Goal: Information Seeking & Learning: Learn about a topic

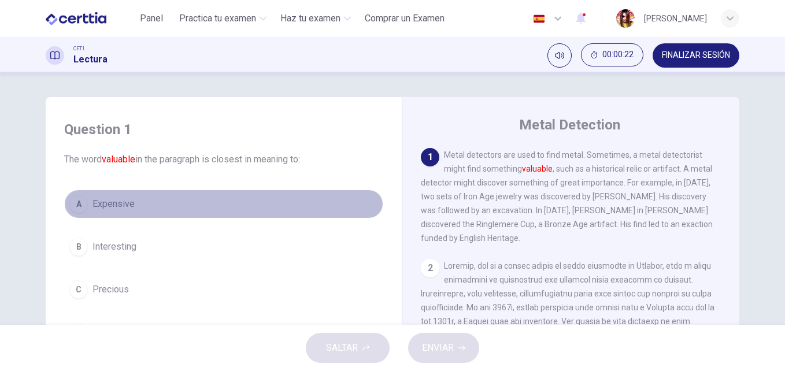
click at [97, 206] on span "Expensive" at bounding box center [113, 204] width 42 height 14
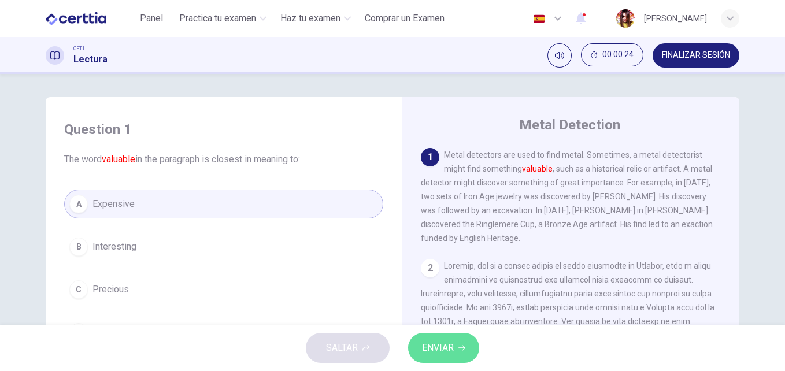
click at [448, 352] on span "ENVIAR" at bounding box center [438, 348] width 32 height 16
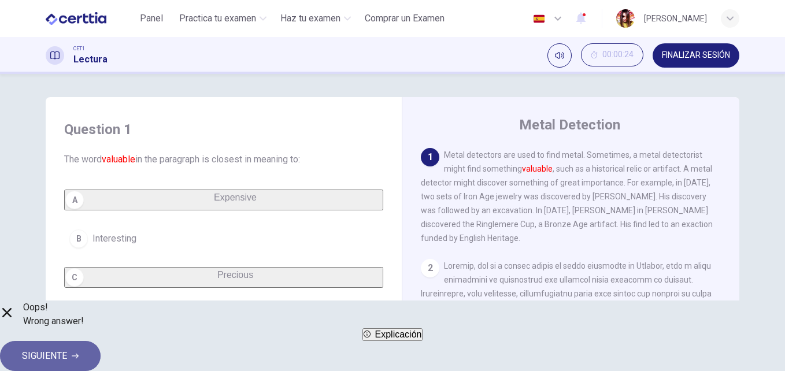
click at [101, 349] on button "SIGUIENTE" at bounding box center [50, 356] width 101 height 30
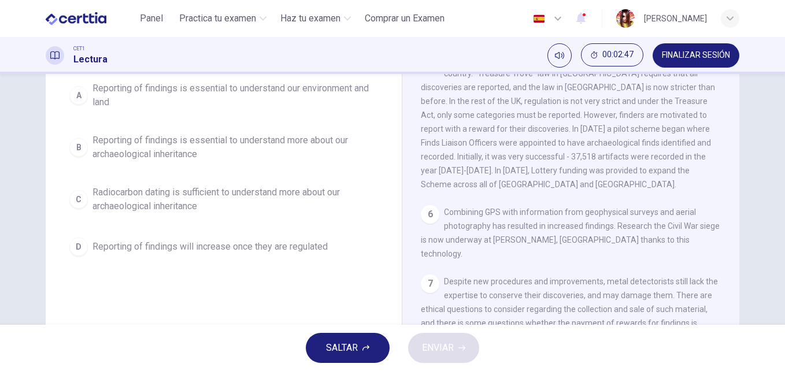
scroll to position [128, 0]
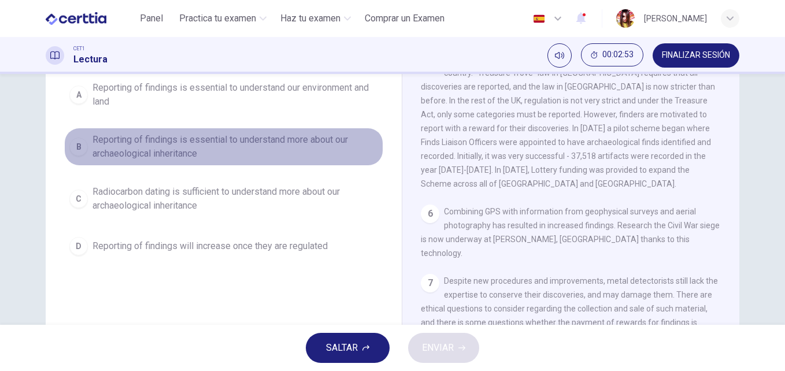
click at [73, 150] on div "B" at bounding box center [78, 147] width 18 height 18
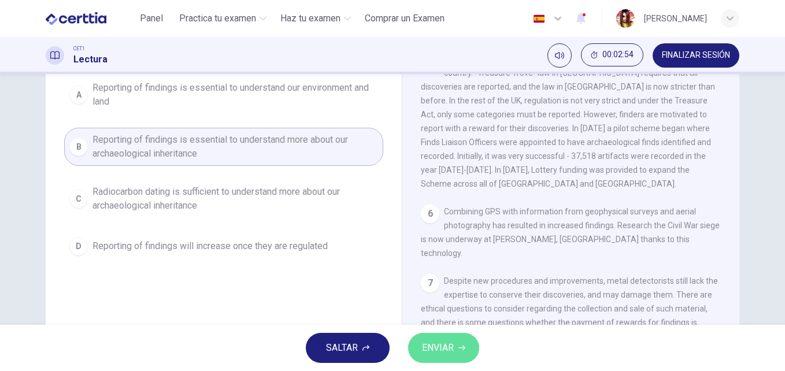
click at [432, 347] on span "ENVIAR" at bounding box center [438, 348] width 32 height 16
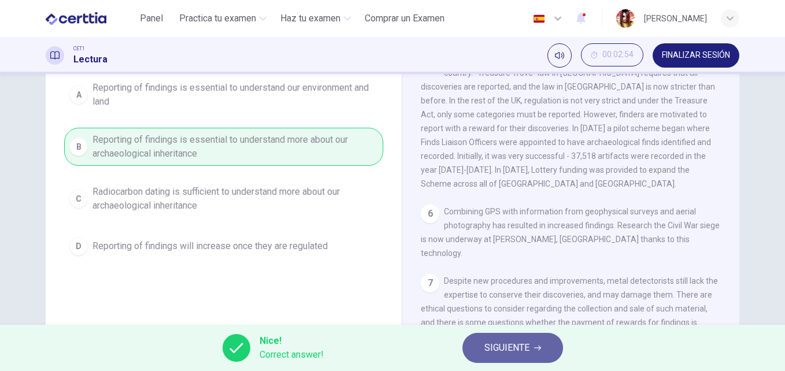
click at [507, 347] on span "SIGUIENTE" at bounding box center [506, 348] width 45 height 16
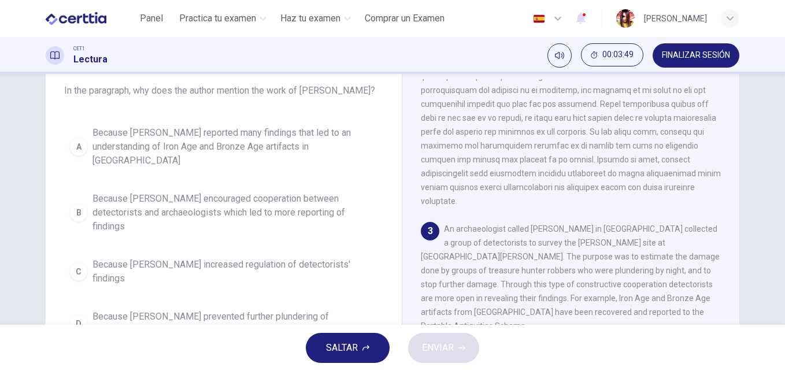
scroll to position [58, 0]
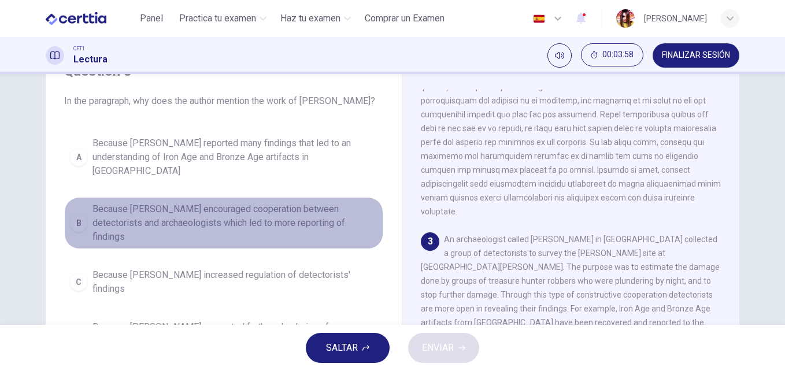
click at [207, 211] on span "Because [PERSON_NAME] encouraged cooperation between detectorists and archaeolo…" at bounding box center [234, 223] width 285 height 42
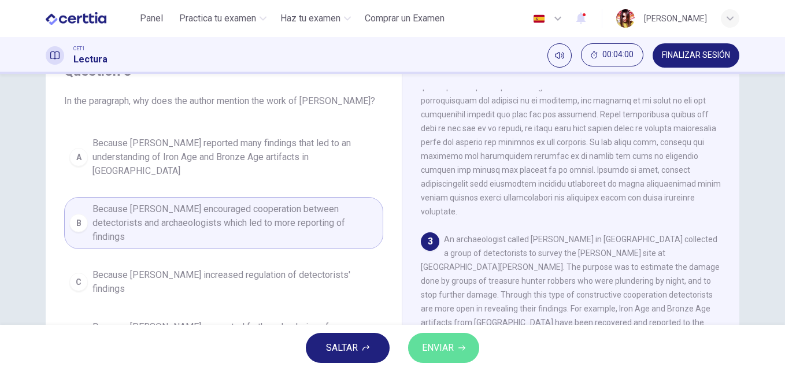
click at [443, 351] on span "ENVIAR" at bounding box center [438, 348] width 32 height 16
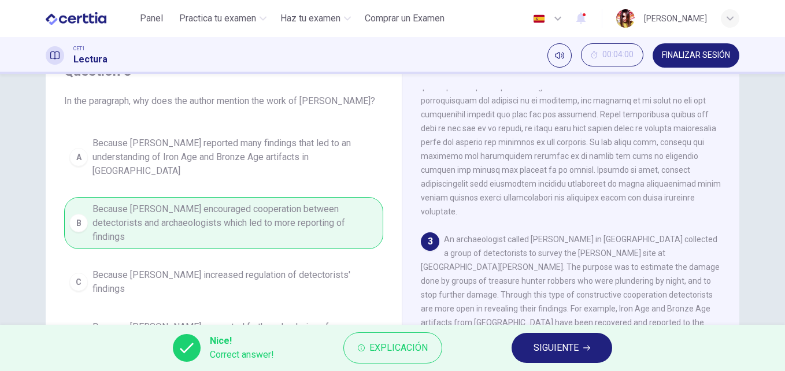
click at [548, 346] on span "SIGUIENTE" at bounding box center [555, 348] width 45 height 16
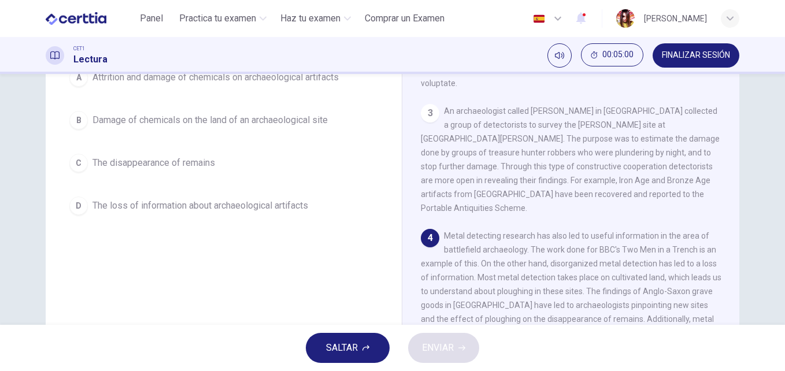
scroll to position [151, 0]
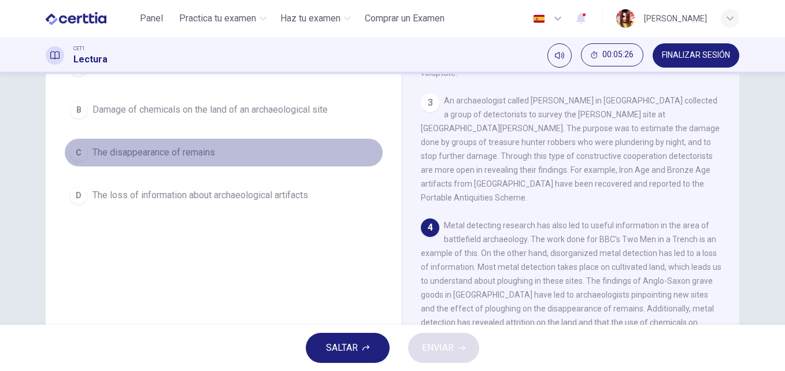
click at [127, 158] on span "The disappearance of remains" at bounding box center [153, 153] width 123 height 14
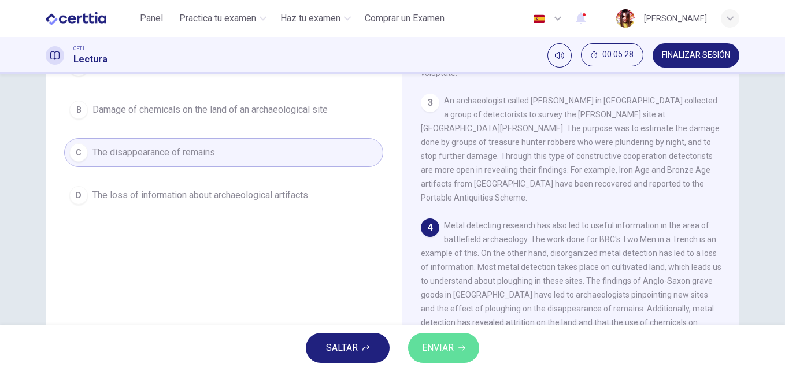
click at [450, 348] on span "ENVIAR" at bounding box center [438, 348] width 32 height 16
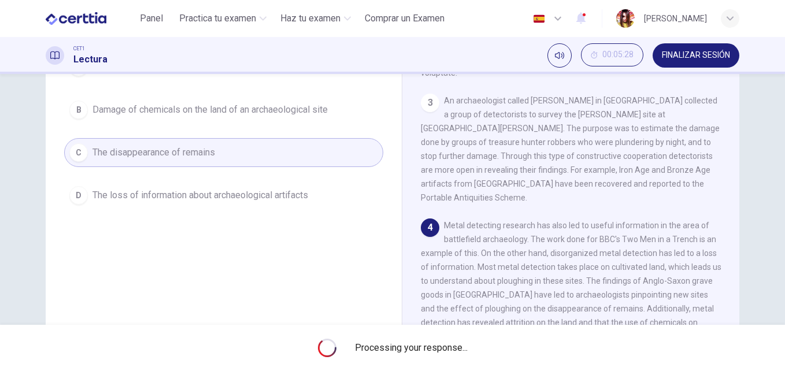
click at [450, 348] on span "Processing your response..." at bounding box center [411, 348] width 113 height 14
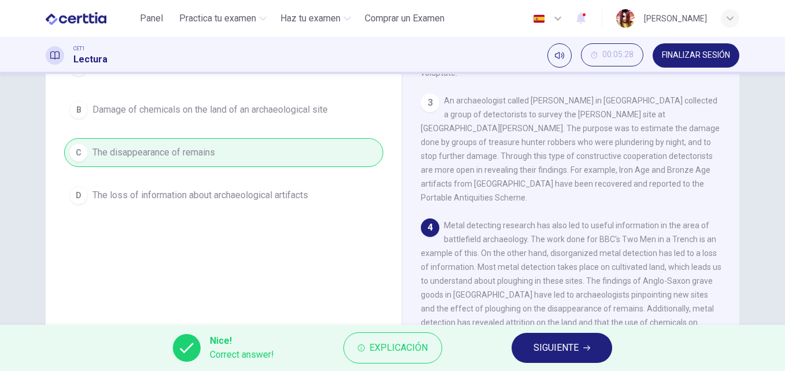
click at [555, 347] on span "SIGUIENTE" at bounding box center [555, 348] width 45 height 16
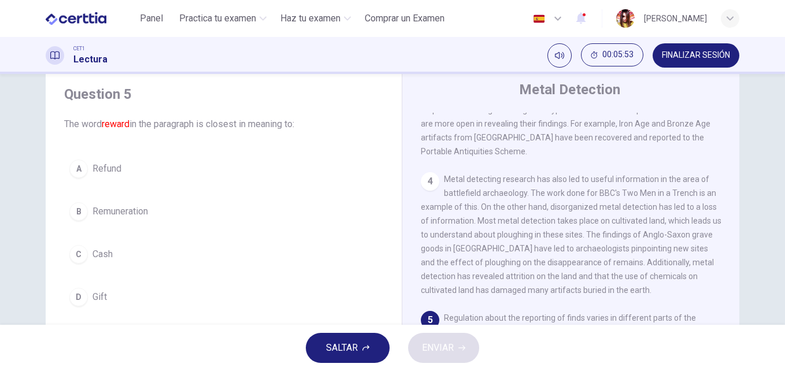
scroll to position [12, 0]
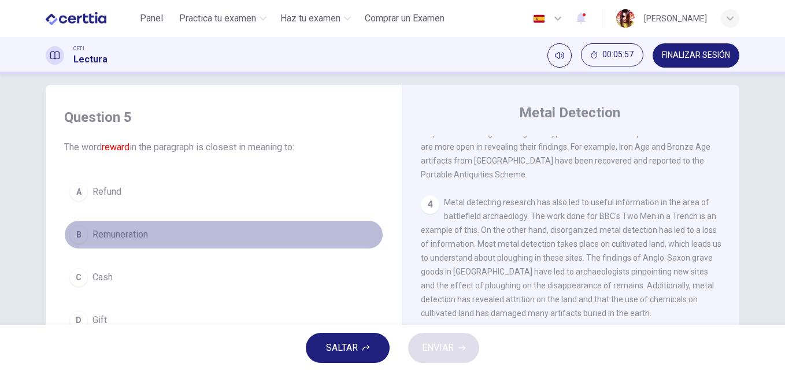
click at [123, 231] on span "Remuneration" at bounding box center [119, 235] width 55 height 14
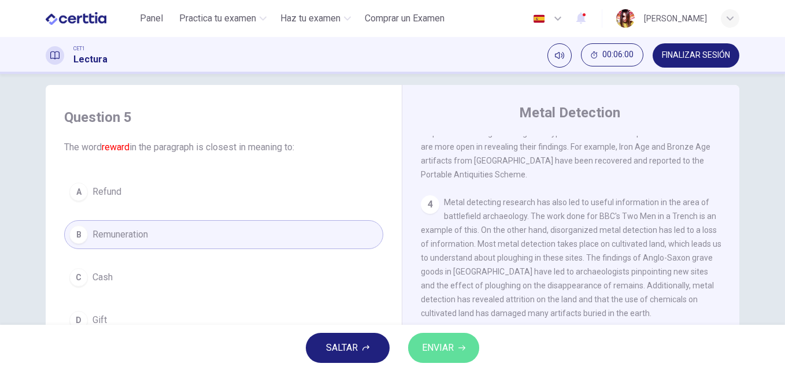
click at [441, 349] on span "ENVIAR" at bounding box center [438, 348] width 32 height 16
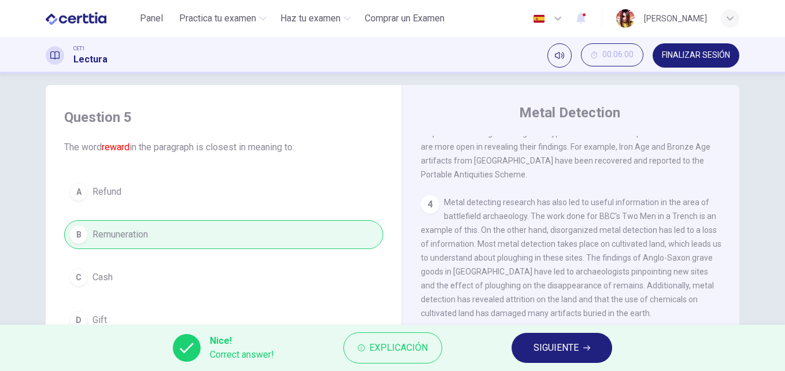
click at [574, 346] on span "SIGUIENTE" at bounding box center [555, 348] width 45 height 16
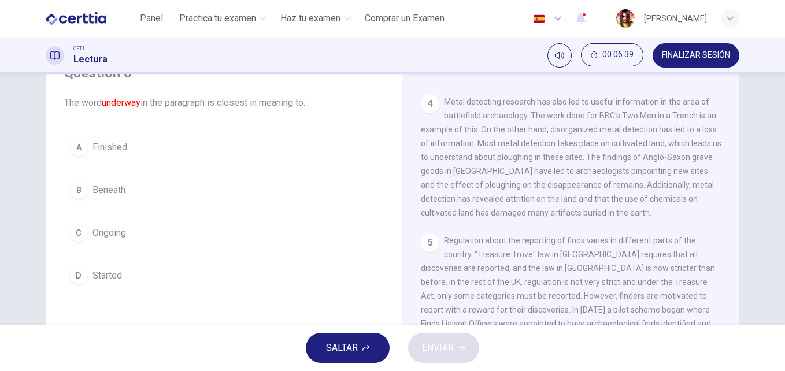
scroll to position [35, 0]
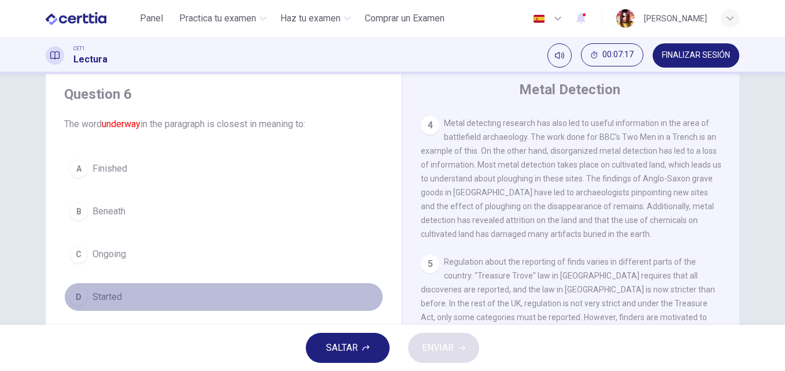
click at [108, 298] on span "Started" at bounding box center [106, 297] width 29 height 14
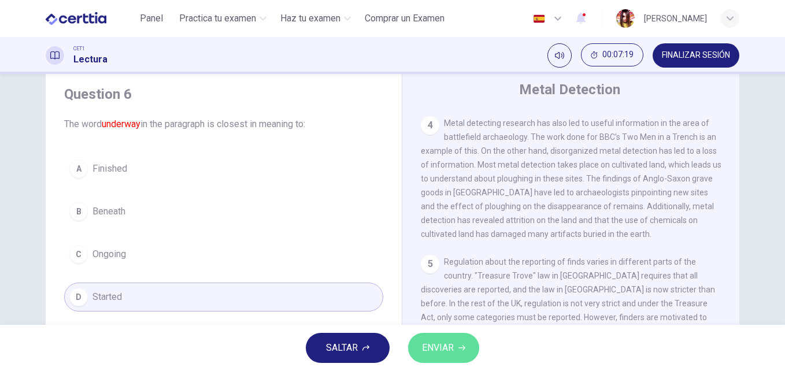
click at [445, 346] on span "ENVIAR" at bounding box center [438, 348] width 32 height 16
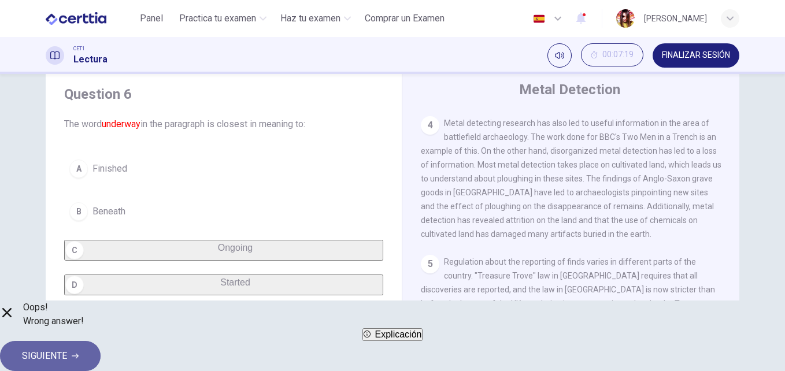
click at [67, 350] on span "SIGUIENTE" at bounding box center [44, 356] width 45 height 16
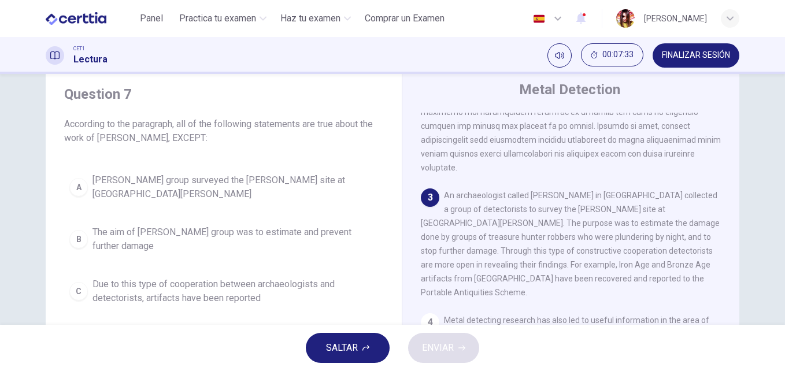
scroll to position [246, 0]
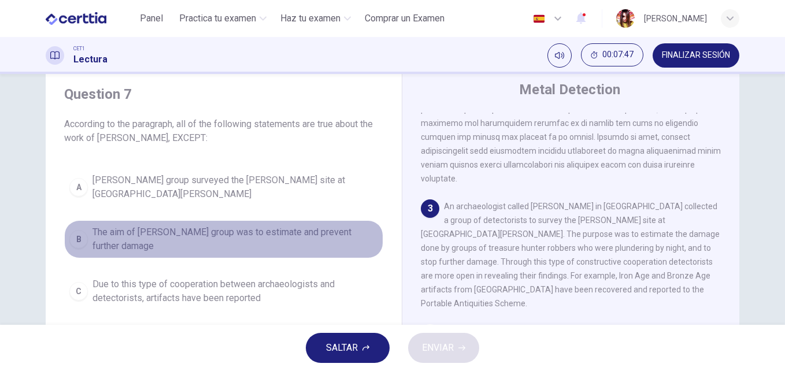
click at [176, 241] on span "The aim of [PERSON_NAME] group was to estimate and prevent further damage" at bounding box center [234, 239] width 285 height 28
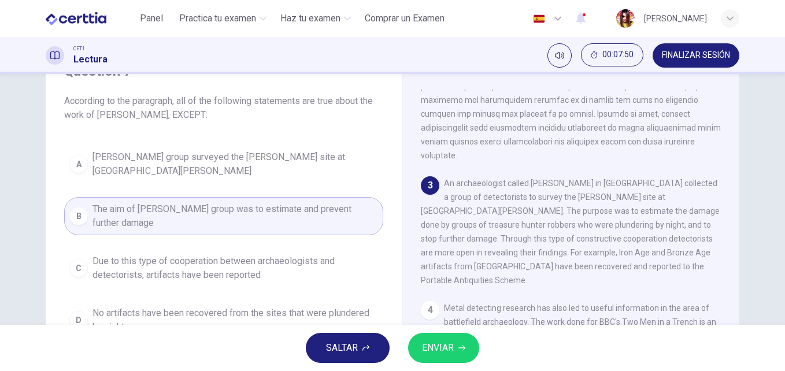
scroll to position [81, 0]
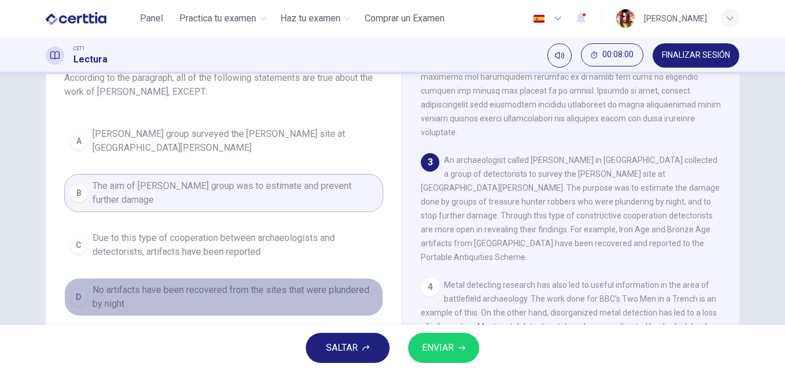
click at [195, 295] on span "No artifacts have been recovered from the sites that were plundered by night" at bounding box center [234, 297] width 285 height 28
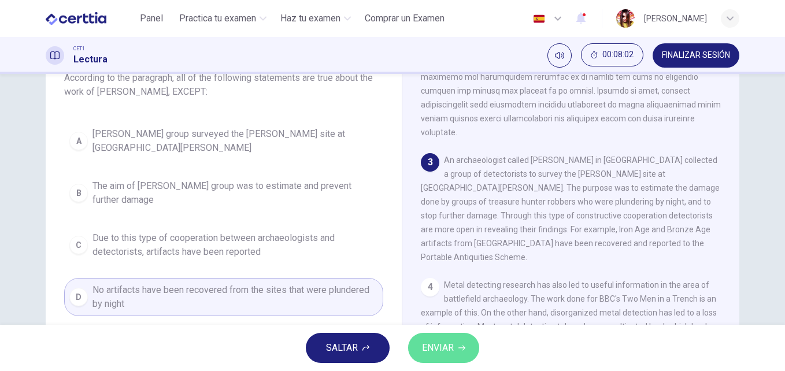
click at [448, 359] on button "ENVIAR" at bounding box center [443, 348] width 71 height 30
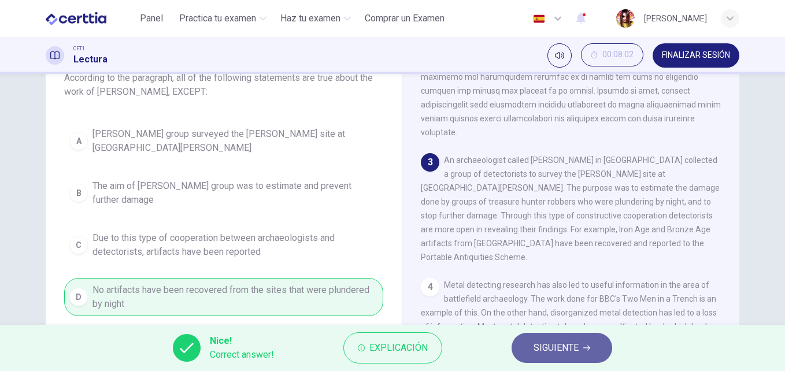
click at [536, 348] on span "SIGUIENTE" at bounding box center [555, 348] width 45 height 16
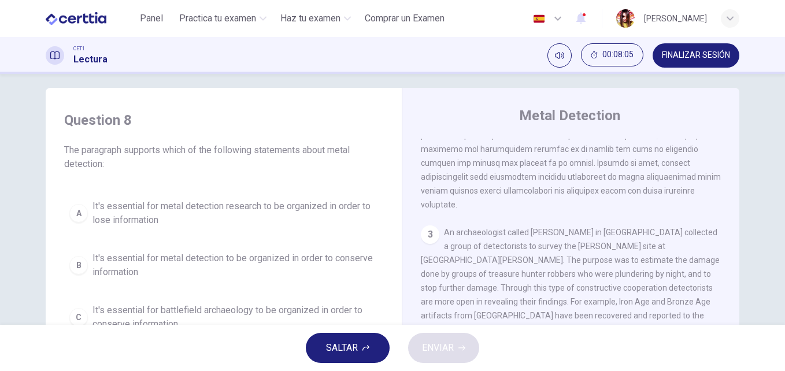
scroll to position [0, 0]
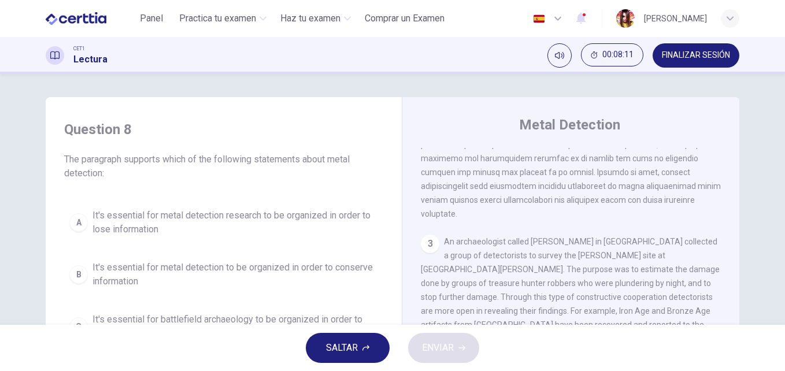
click at [781, 326] on div "SALTAR ENVIAR" at bounding box center [392, 348] width 785 height 46
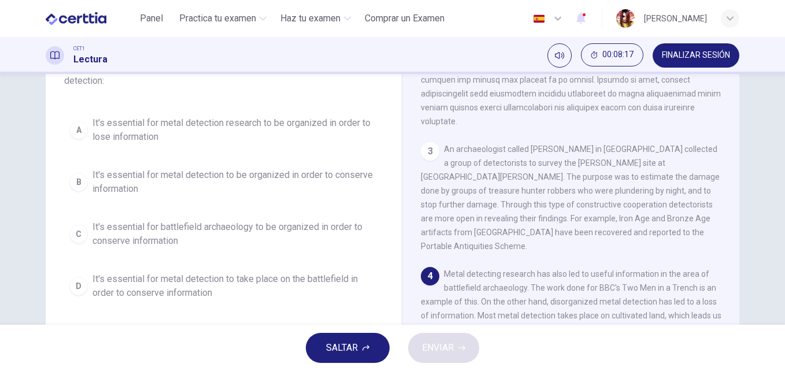
scroll to position [116, 0]
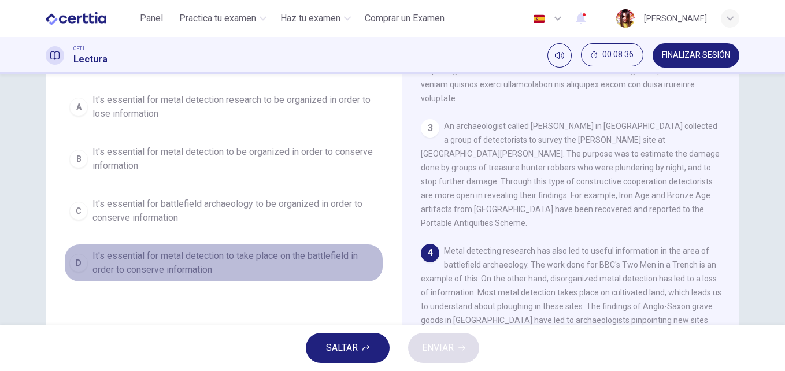
click at [185, 265] on span "It's essential for metal detection to take place on the battlefield in order to…" at bounding box center [234, 263] width 285 height 28
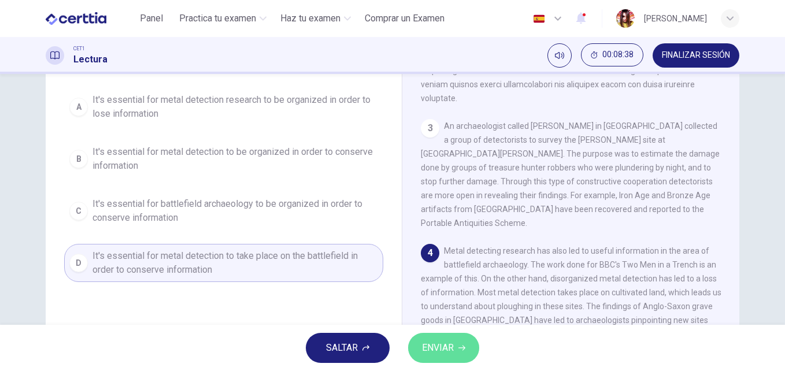
click at [450, 354] on span "ENVIAR" at bounding box center [438, 348] width 32 height 16
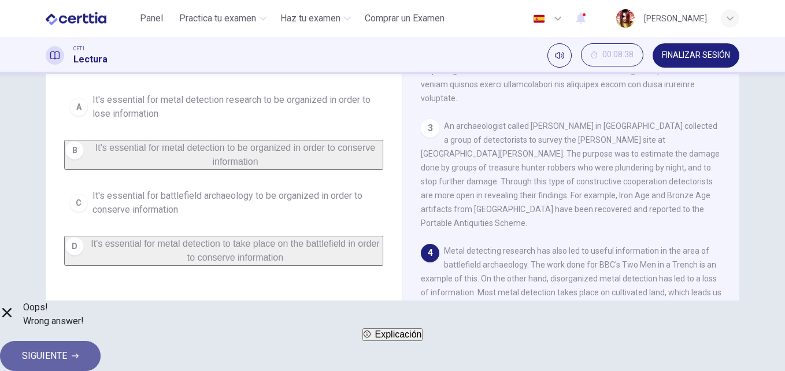
click at [101, 341] on button "SIGUIENTE" at bounding box center [50, 356] width 101 height 30
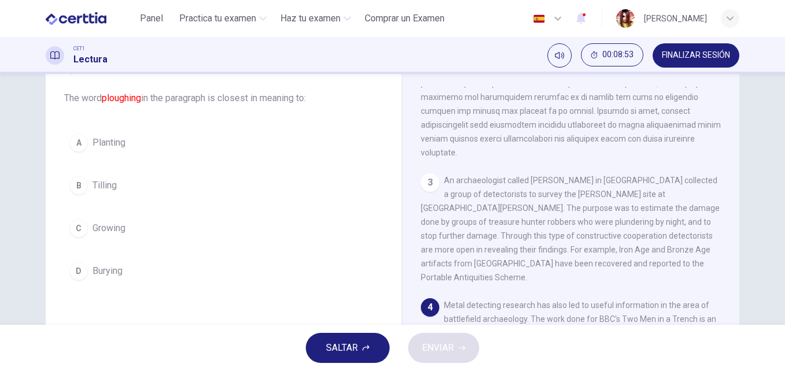
scroll to position [32, 0]
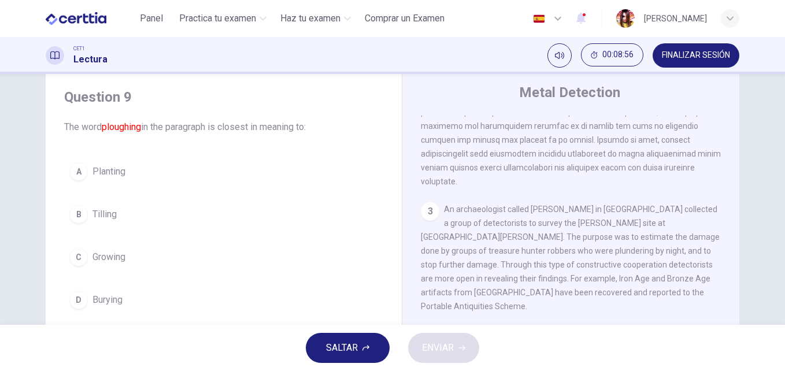
click at [127, 295] on button "D Burying" at bounding box center [223, 299] width 319 height 29
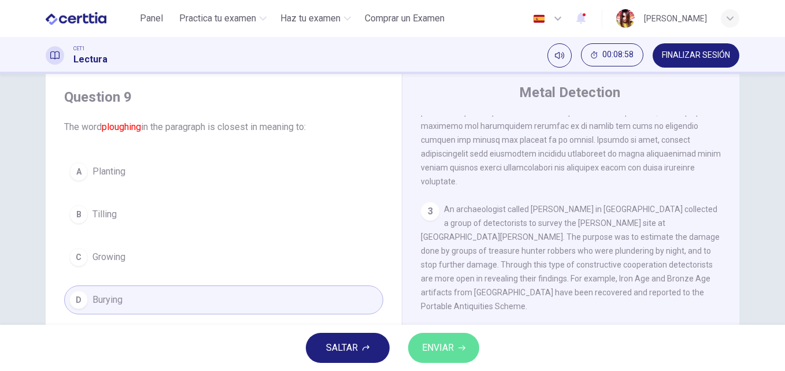
click at [439, 352] on span "ENVIAR" at bounding box center [438, 348] width 32 height 16
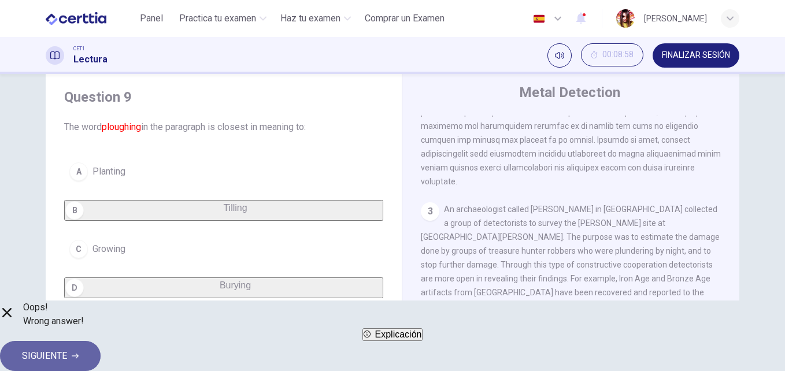
click at [101, 341] on button "SIGUIENTE" at bounding box center [50, 356] width 101 height 30
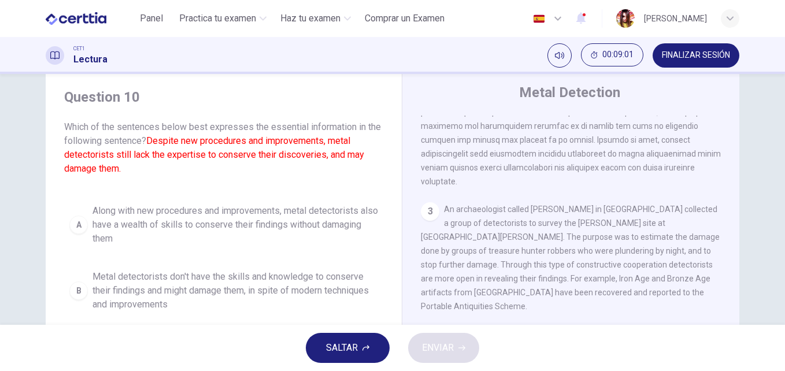
click at [259, 226] on span "Along with new procedures and improvements, metal detectorists also have a weal…" at bounding box center [234, 225] width 285 height 42
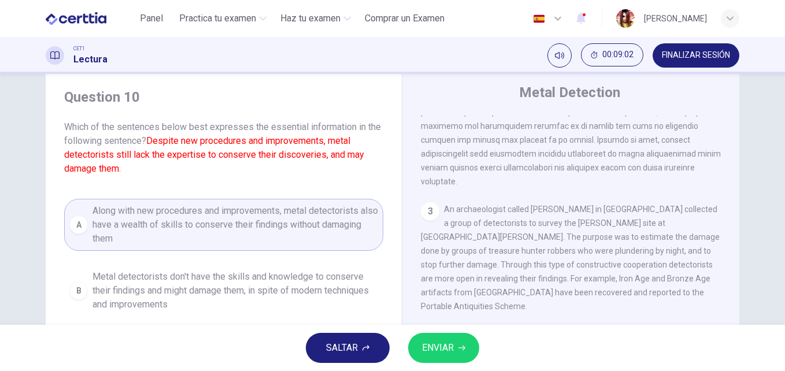
click at [443, 340] on span "ENVIAR" at bounding box center [438, 348] width 32 height 16
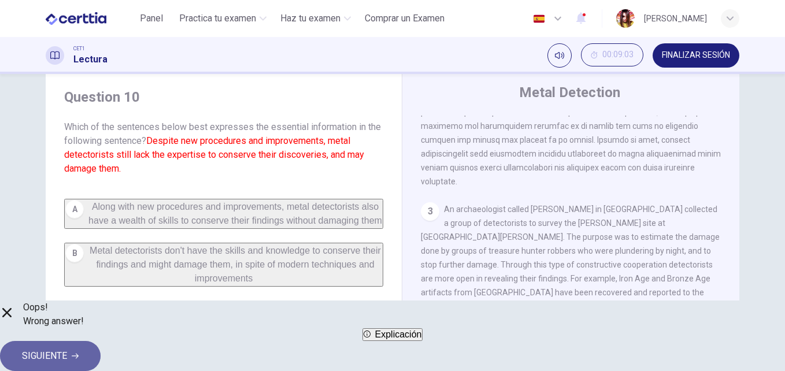
click at [67, 350] on span "SIGUIENTE" at bounding box center [44, 356] width 45 height 16
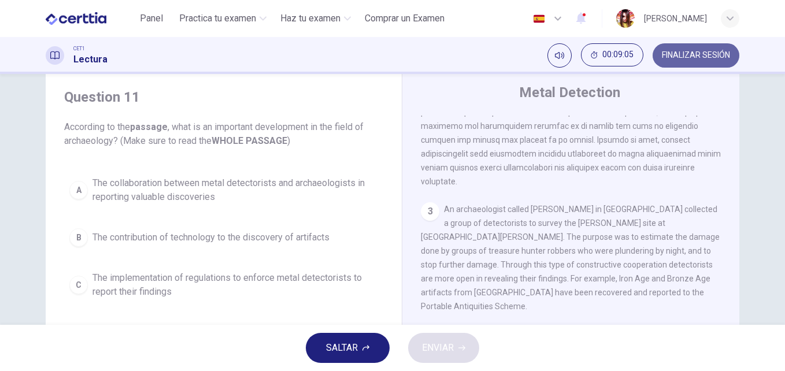
click at [677, 51] on span "FINALIZAR SESIÓN" at bounding box center [696, 55] width 68 height 9
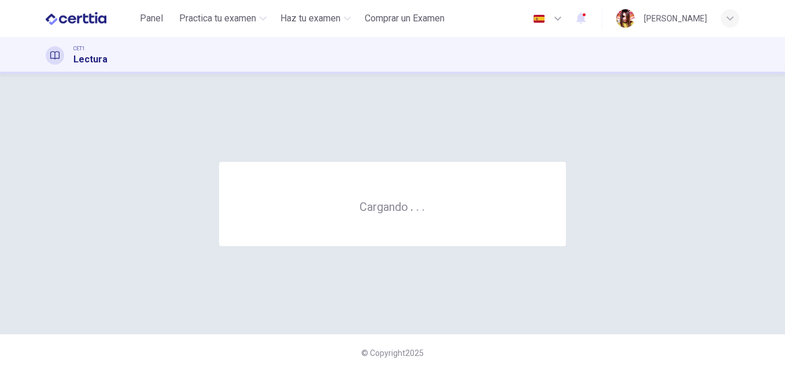
scroll to position [0, 0]
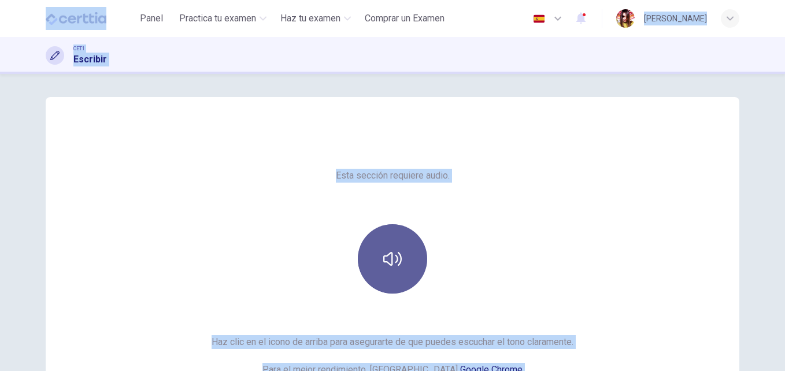
click at [403, 270] on button "button" at bounding box center [392, 258] width 69 height 69
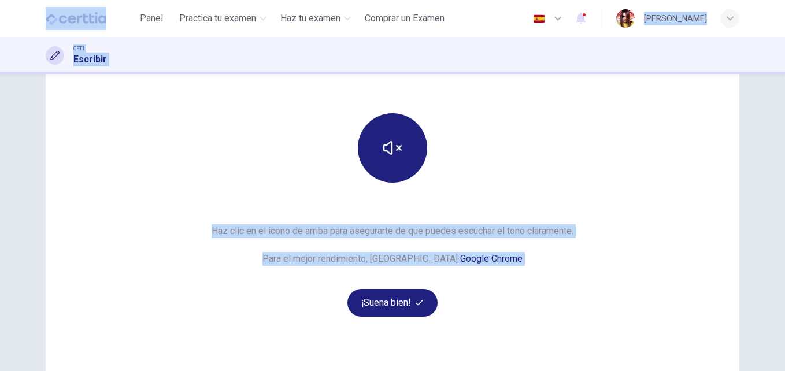
scroll to position [123, 0]
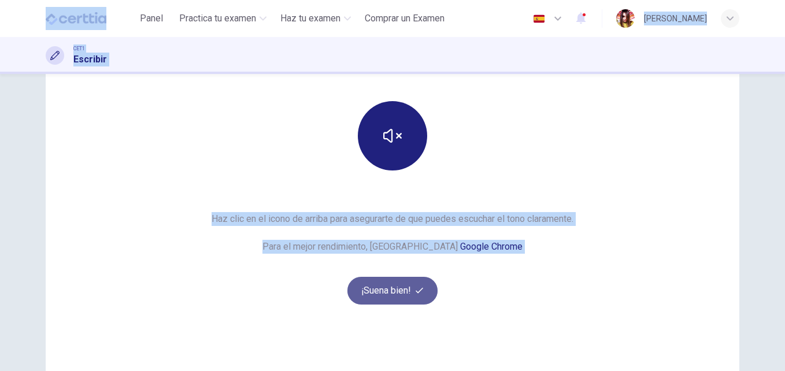
click at [401, 297] on button "¡Suena bien!" at bounding box center [392, 291] width 90 height 28
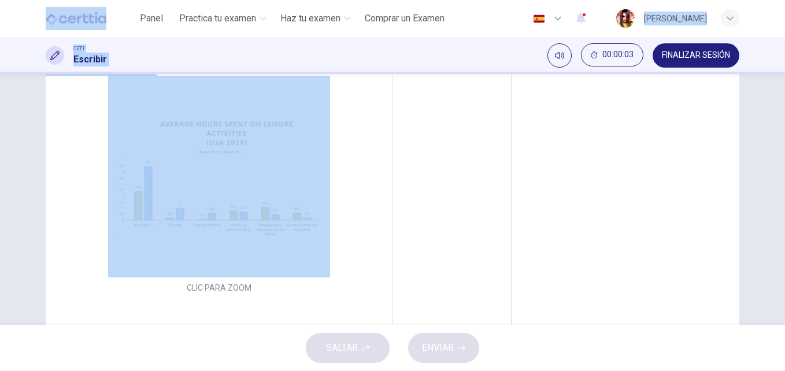
click at [495, 253] on textarea at bounding box center [451, 174] width 103 height 347
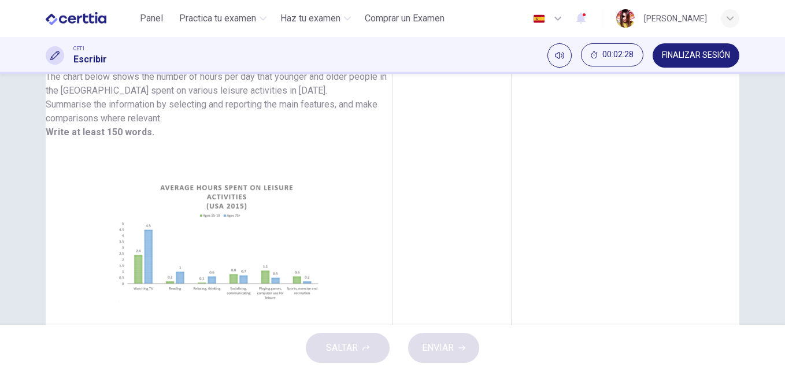
scroll to position [46, 0]
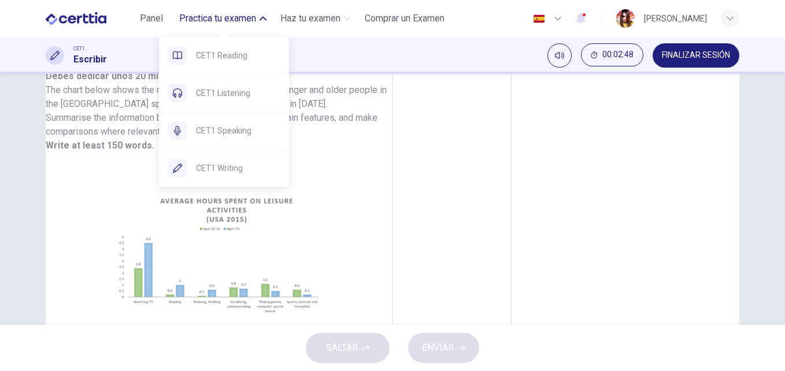
click at [258, 19] on button "Practica tu examen" at bounding box center [223, 18] width 97 height 21
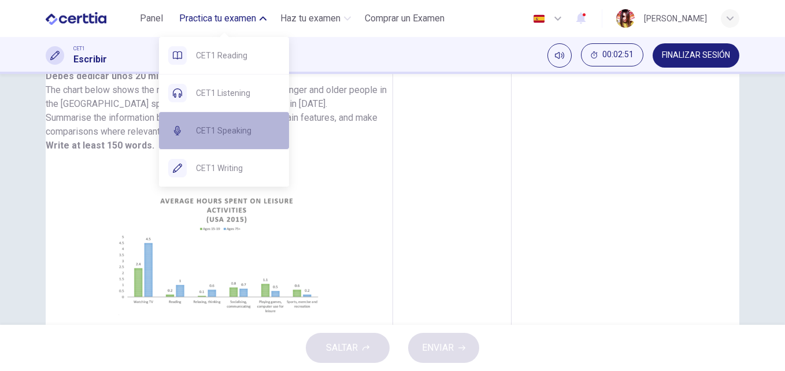
click at [222, 130] on span "CET1 Speaking" at bounding box center [238, 131] width 84 height 14
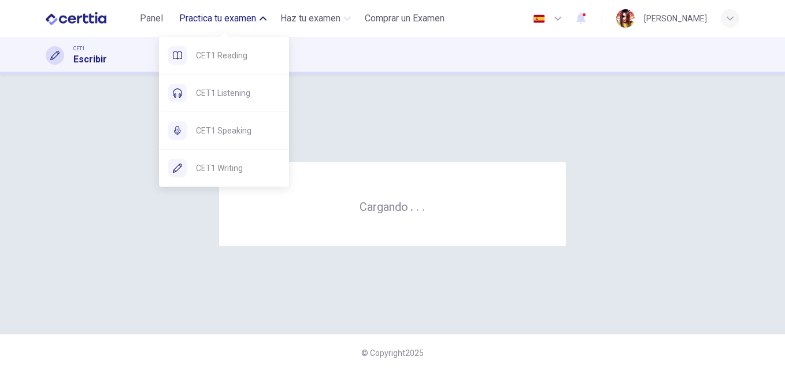
scroll to position [0, 0]
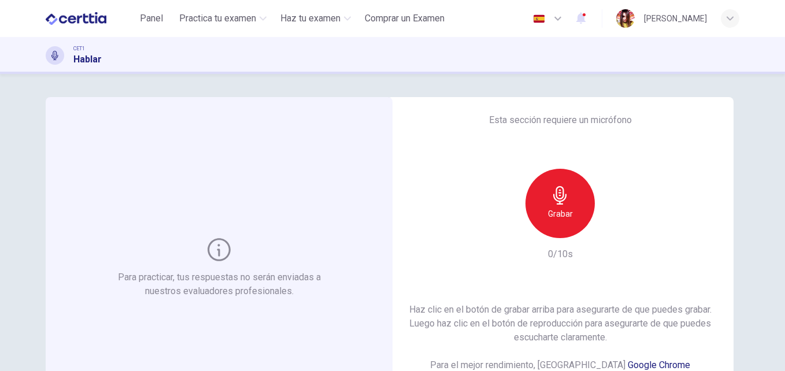
click at [777, 365] on div "Para practicar, tus respuestas no serán enviadas a nuestros evaluadores profesi…" at bounding box center [392, 222] width 785 height 297
drag, startPoint x: 777, startPoint y: 365, endPoint x: 784, endPoint y: 368, distance: 8.0
click at [784, 368] on div "Para practicar, tus respuestas no serán enviadas a nuestros evaluadores profesi…" at bounding box center [392, 222] width 785 height 297
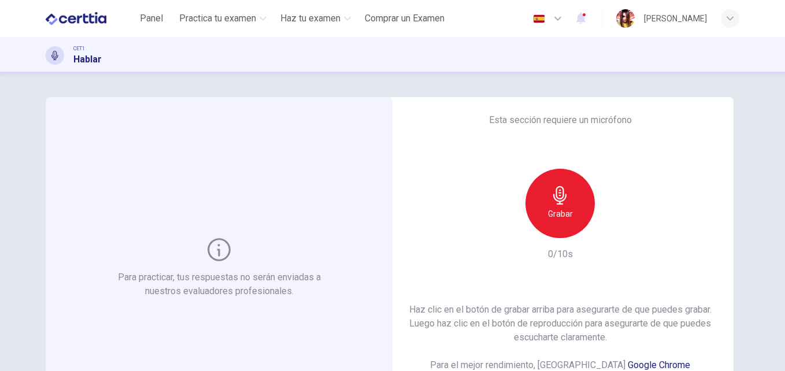
scroll to position [23, 0]
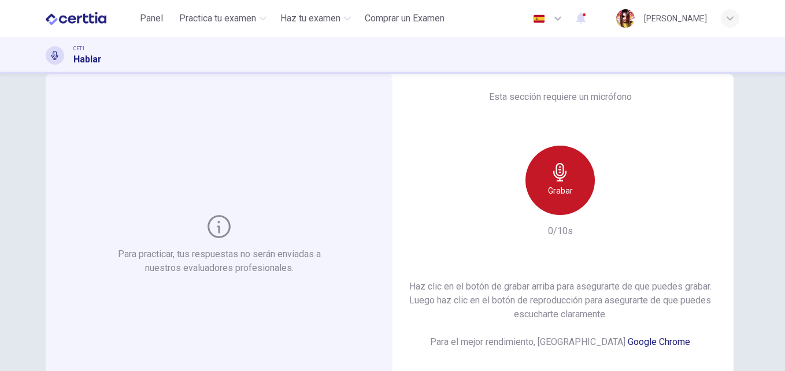
click at [552, 177] on icon "button" at bounding box center [560, 172] width 18 height 18
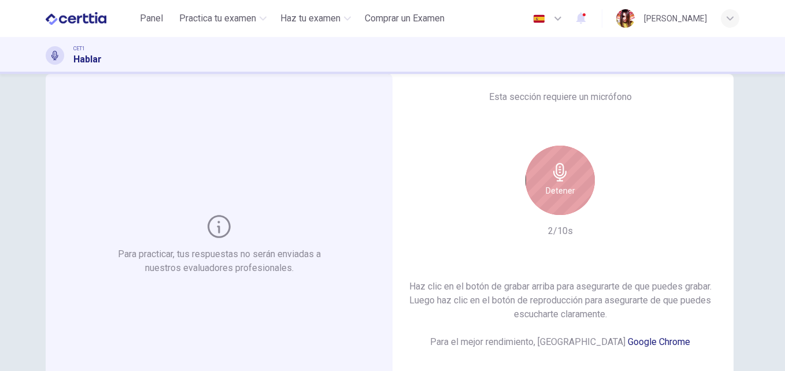
click at [554, 181] on icon "button" at bounding box center [559, 172] width 13 height 18
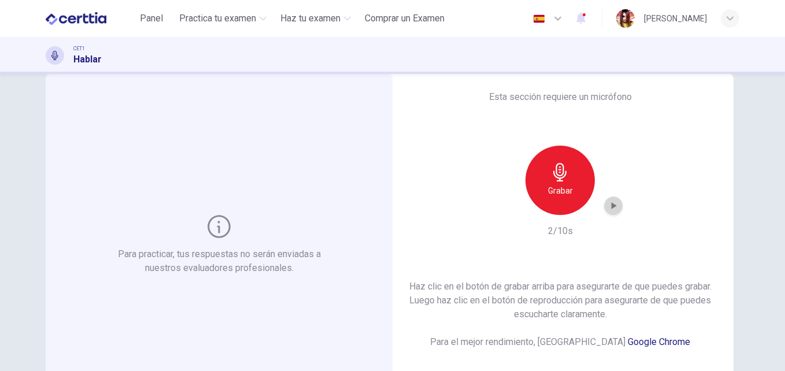
click at [612, 209] on icon "button" at bounding box center [613, 206] width 12 height 12
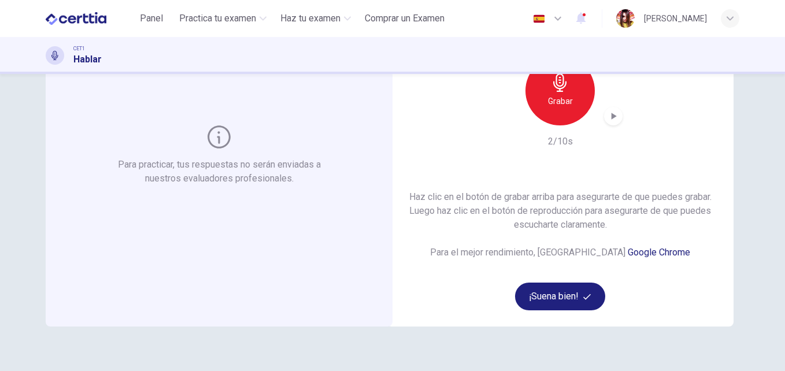
scroll to position [116, 0]
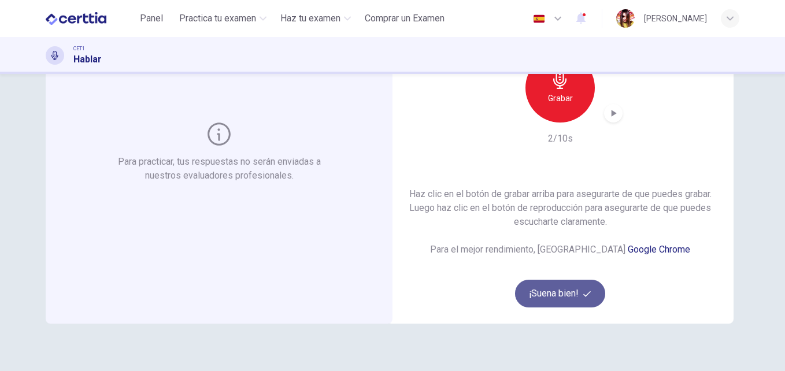
click at [543, 290] on button "¡Suena bien!" at bounding box center [560, 294] width 90 height 28
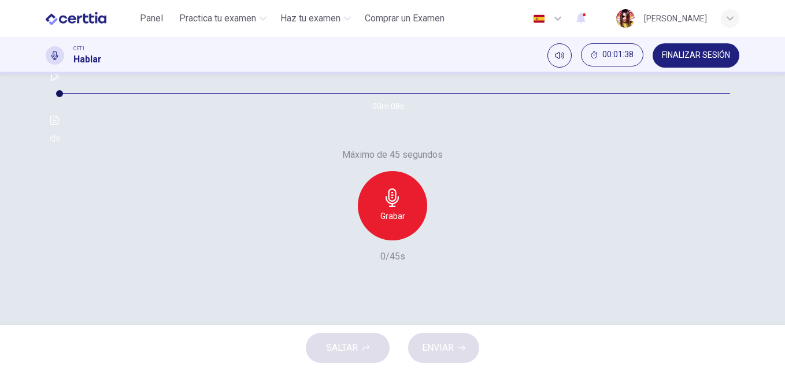
scroll to position [162, 0]
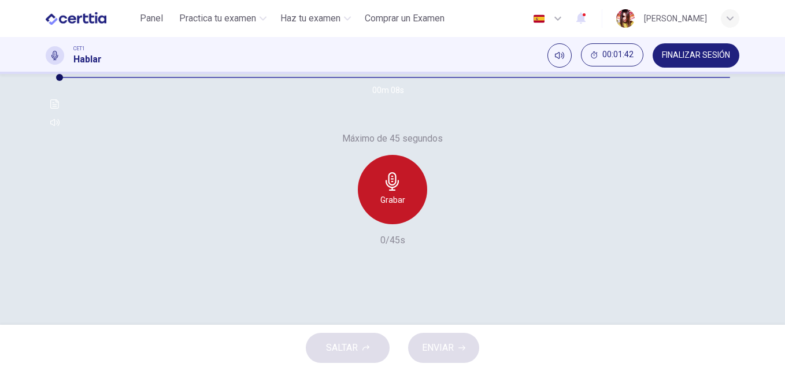
click at [396, 191] on icon "button" at bounding box center [392, 181] width 18 height 18
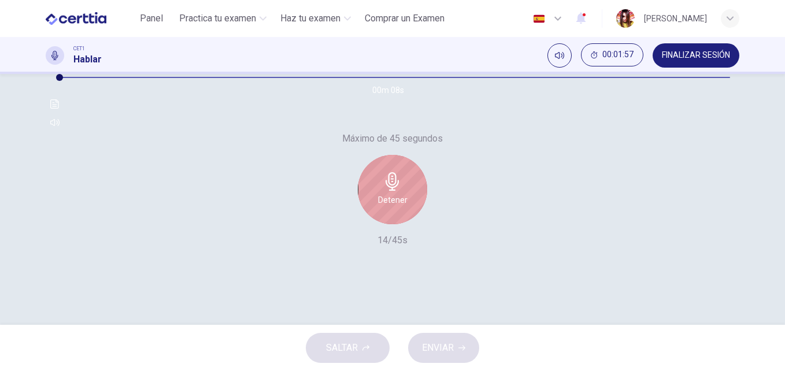
click at [394, 207] on h6 "Detener" at bounding box center [392, 200] width 29 height 14
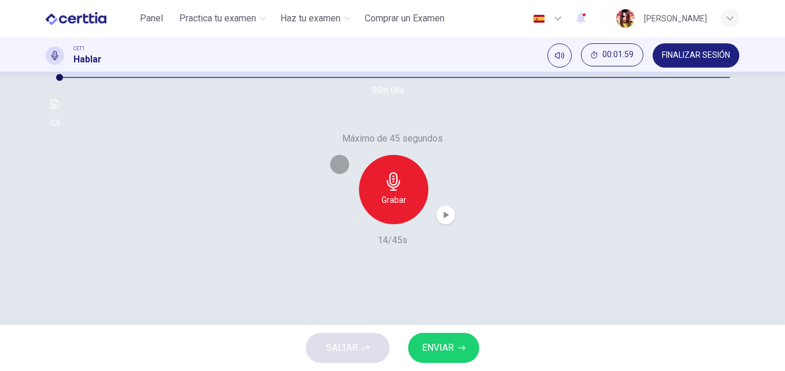
click at [358, 223] on icon "button" at bounding box center [358, 223] width 0 height 0
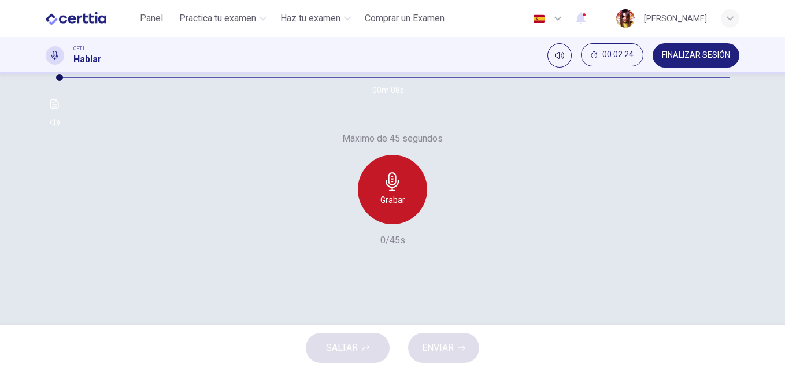
click at [394, 191] on icon "button" at bounding box center [392, 181] width 18 height 18
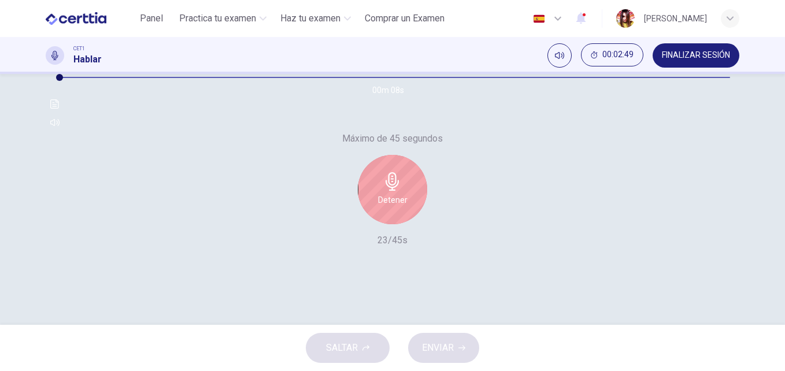
click at [394, 191] on icon "button" at bounding box center [392, 181] width 18 height 18
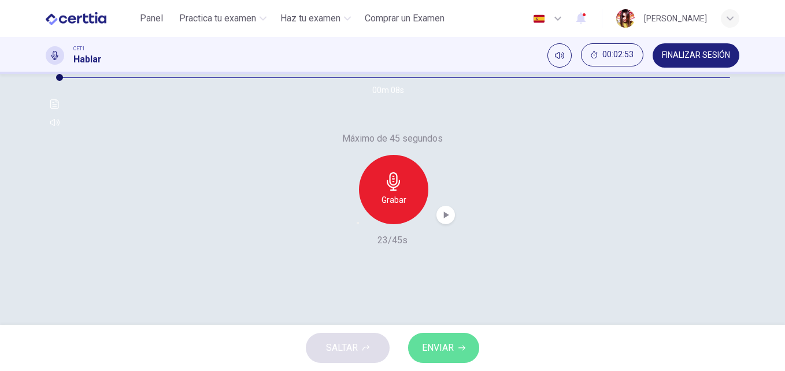
click at [433, 346] on span "ENVIAR" at bounding box center [438, 348] width 32 height 16
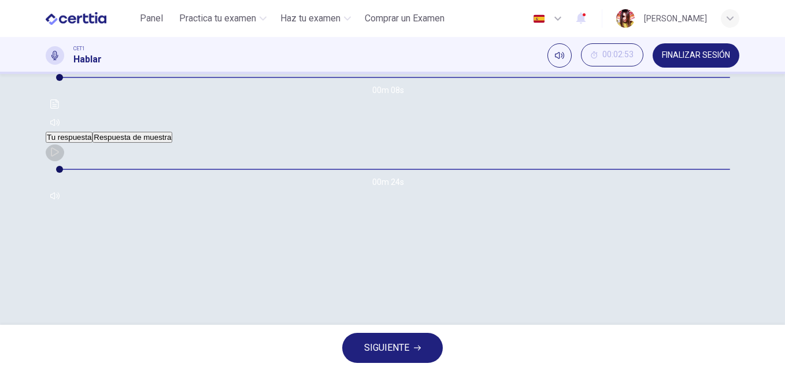
click at [59, 157] on icon "button" at bounding box center [55, 151] width 8 height 9
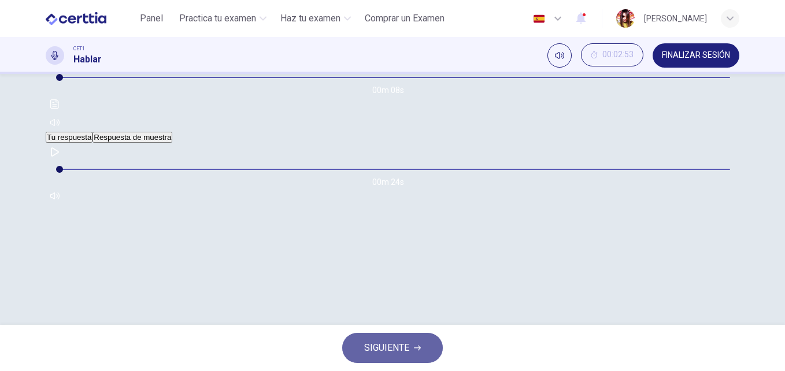
type input "*"
click at [415, 346] on icon "button" at bounding box center [417, 347] width 7 height 7
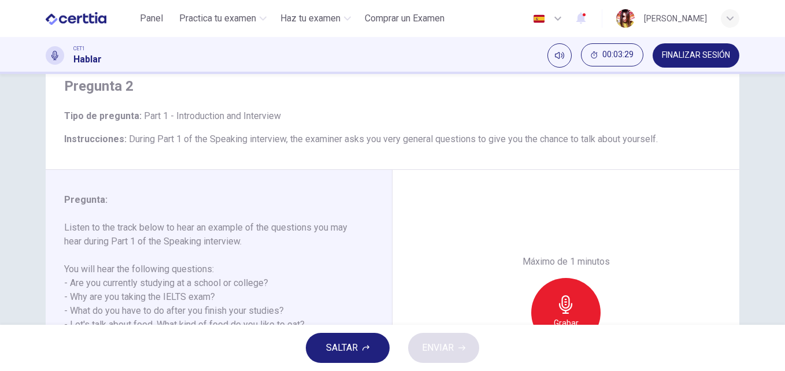
scroll to position [0, 0]
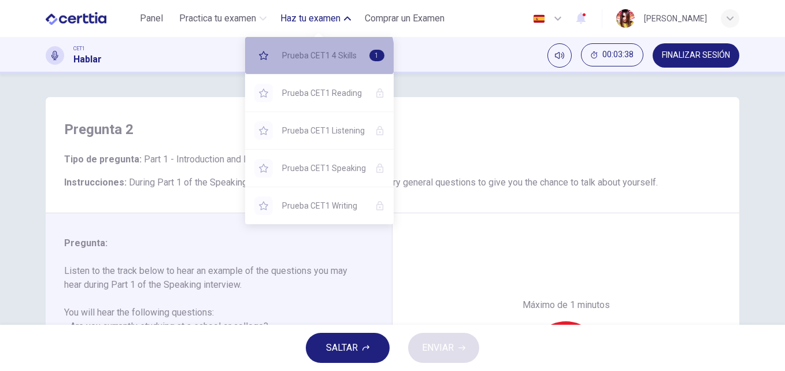
click at [307, 57] on span "Prueba CET1 4 Skills" at bounding box center [321, 56] width 78 height 14
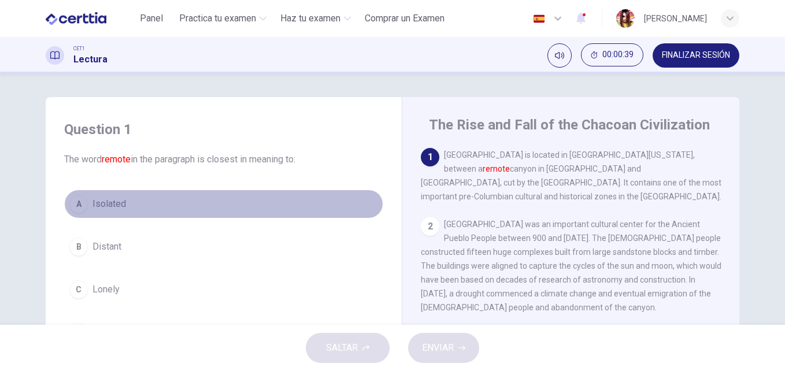
click at [112, 208] on span "Isolated" at bounding box center [109, 204] width 34 height 14
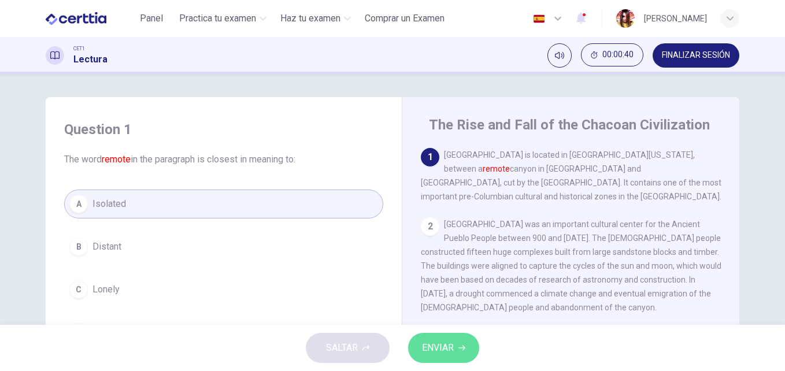
click at [425, 348] on span "ENVIAR" at bounding box center [438, 348] width 32 height 16
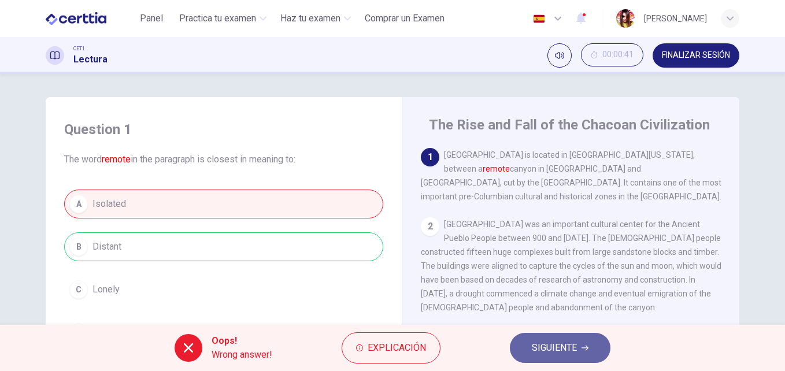
click at [554, 346] on span "SIGUIENTE" at bounding box center [554, 348] width 45 height 16
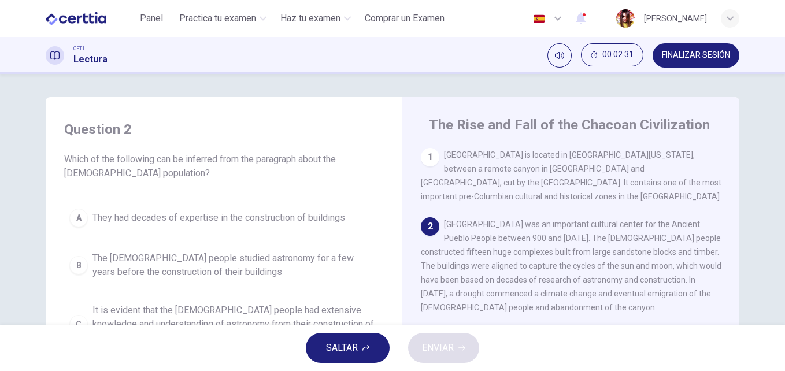
drag, startPoint x: 381, startPoint y: 219, endPoint x: 387, endPoint y: 252, distance: 33.5
click at [387, 252] on div "Question 2 Which of the following can be inferred from the paragraph about the …" at bounding box center [223, 257] width 337 height 296
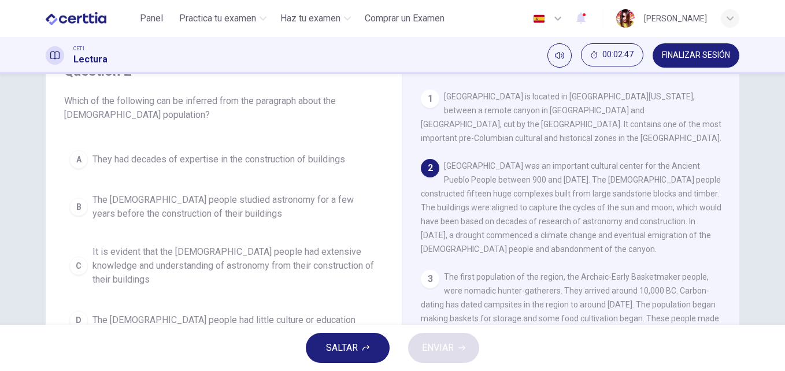
scroll to position [69, 0]
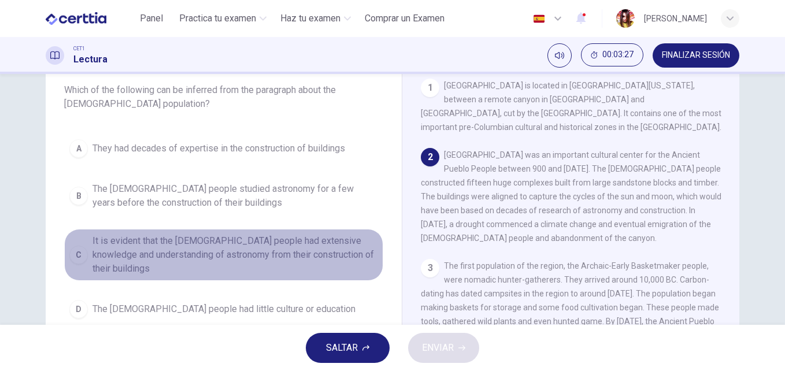
click at [327, 250] on span "It is evident that the Chacoan people had extensive knowledge and understanding…" at bounding box center [234, 255] width 285 height 42
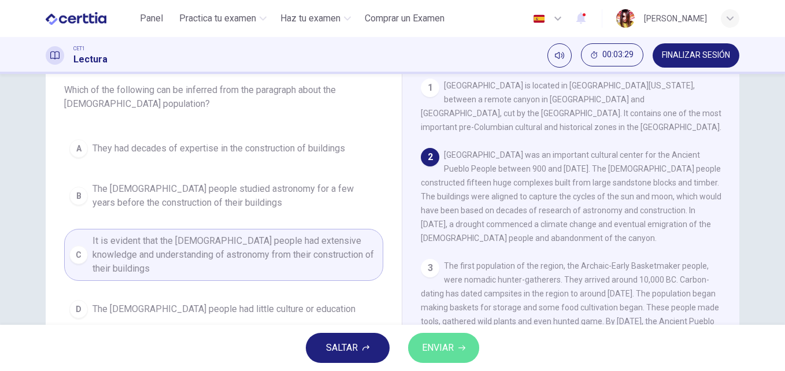
click at [451, 347] on span "ENVIAR" at bounding box center [438, 348] width 32 height 16
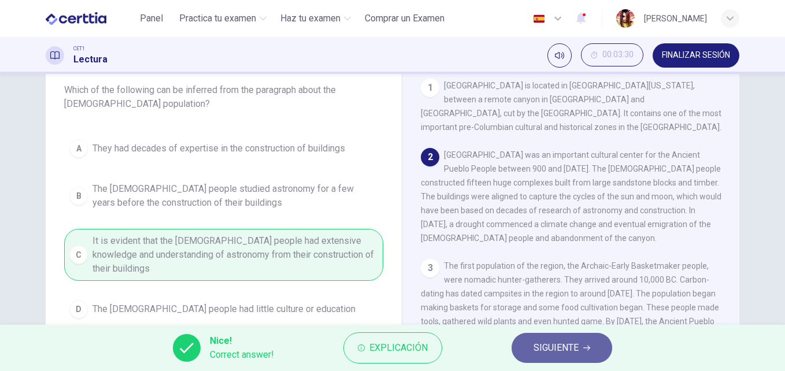
click at [529, 344] on button "SIGUIENTE" at bounding box center [561, 348] width 101 height 30
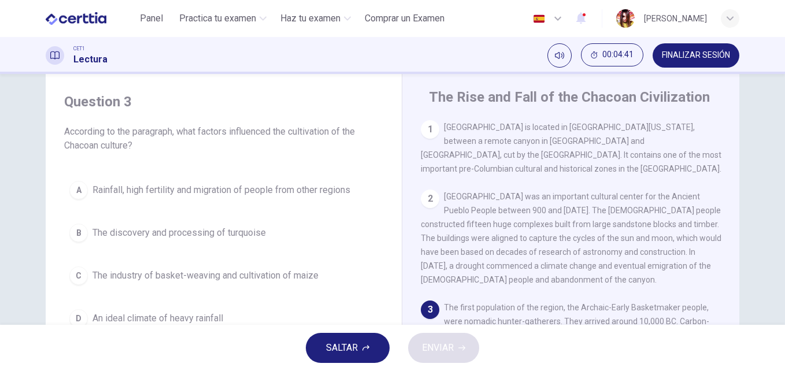
scroll to position [23, 0]
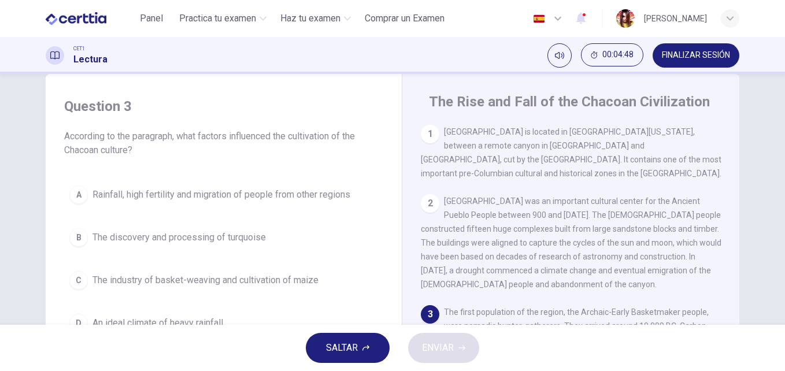
click at [734, 314] on div "The Rise and Fall of the Chacoan Civilization 1 Chaco Culture National Historic…" at bounding box center [570, 284] width 337 height 420
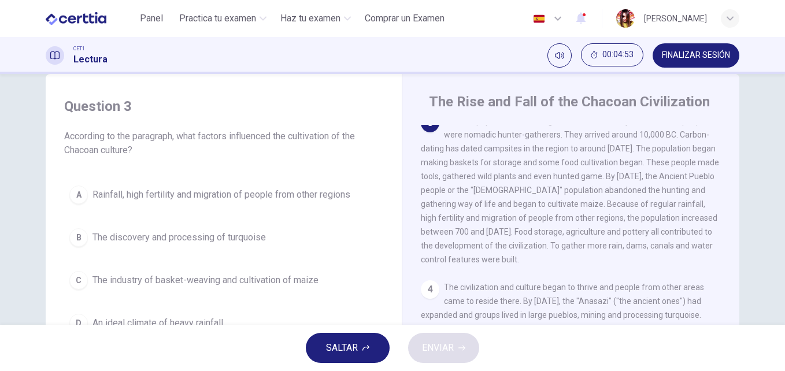
scroll to position [168, 0]
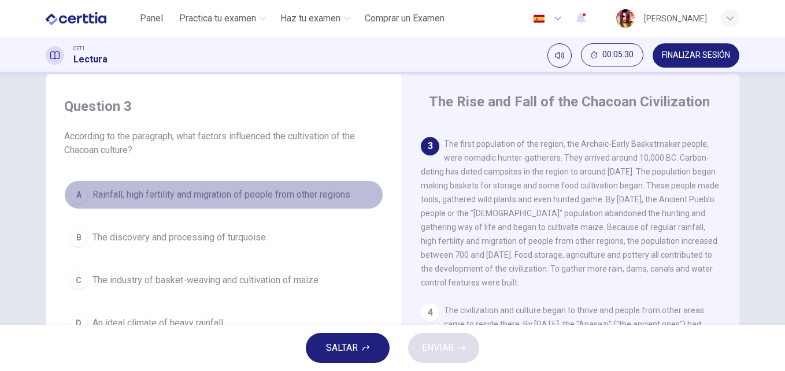
click at [317, 190] on span "Rainfall, high fertility and migration of people from other regions" at bounding box center [221, 195] width 258 height 14
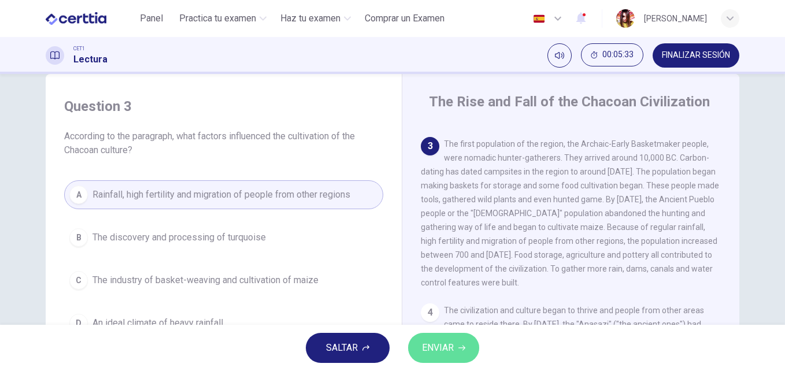
click at [443, 341] on span "ENVIAR" at bounding box center [438, 348] width 32 height 16
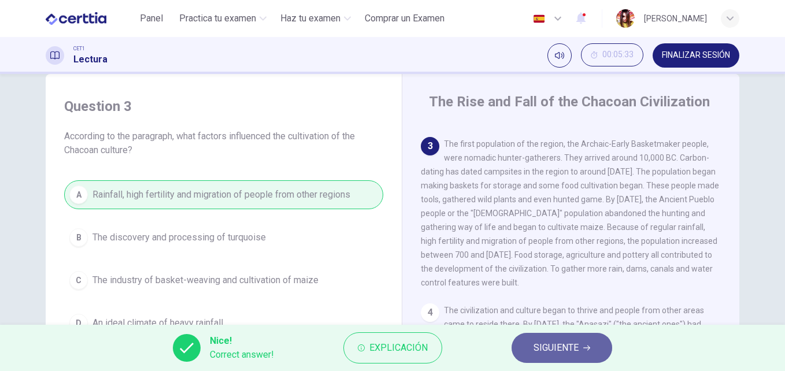
click at [584, 354] on button "SIGUIENTE" at bounding box center [561, 348] width 101 height 30
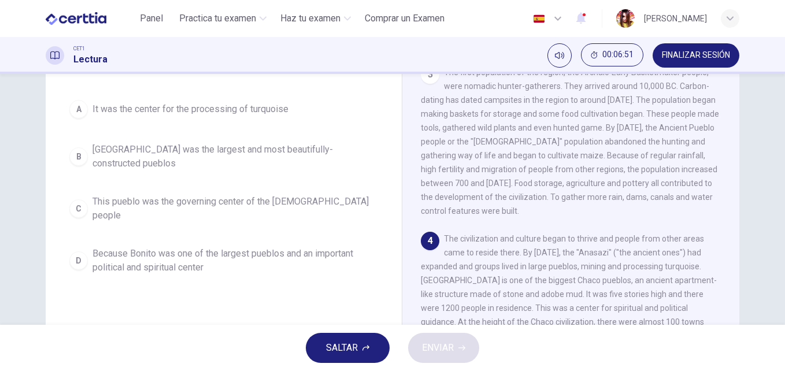
scroll to position [105, 0]
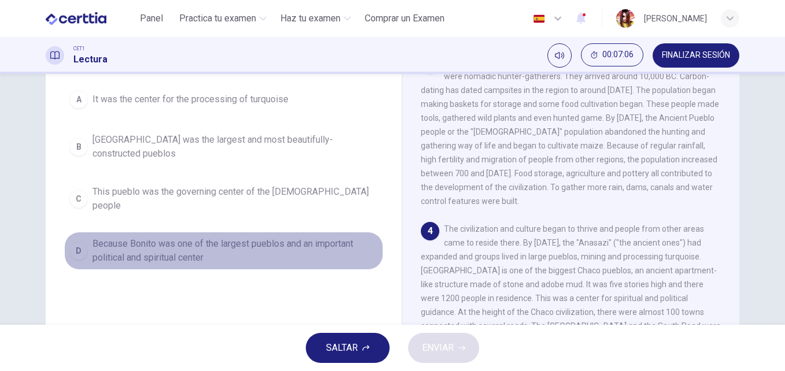
click at [302, 237] on span "Because Bonito was one of the largest pueblos and an important political and sp…" at bounding box center [234, 251] width 285 height 28
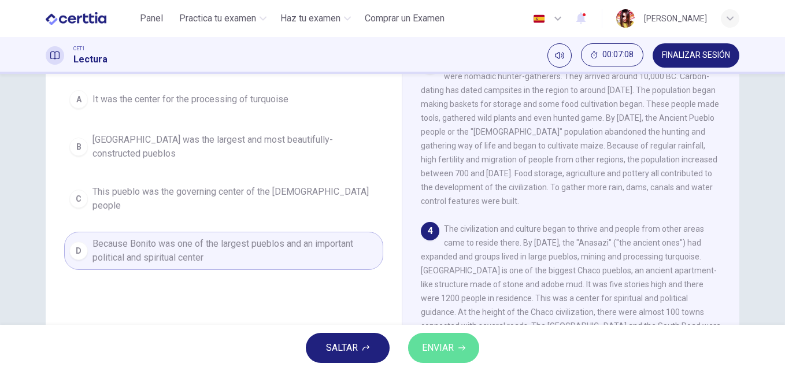
click at [456, 354] on button "ENVIAR" at bounding box center [443, 348] width 71 height 30
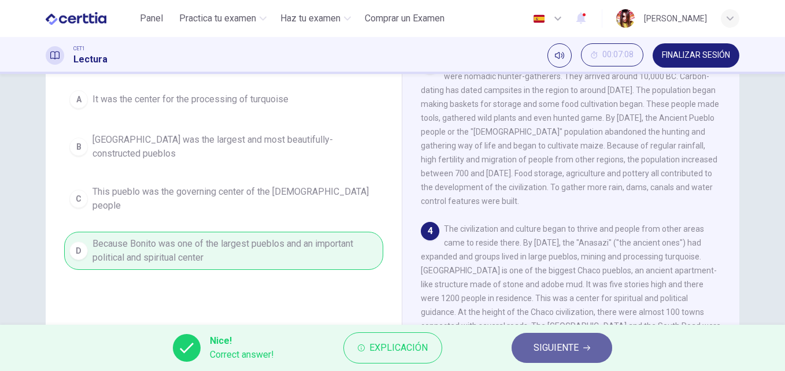
click at [563, 354] on span "SIGUIENTE" at bounding box center [555, 348] width 45 height 16
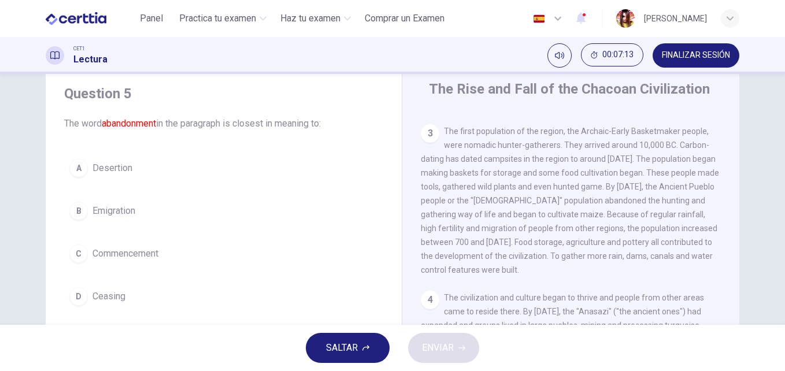
scroll to position [35, 0]
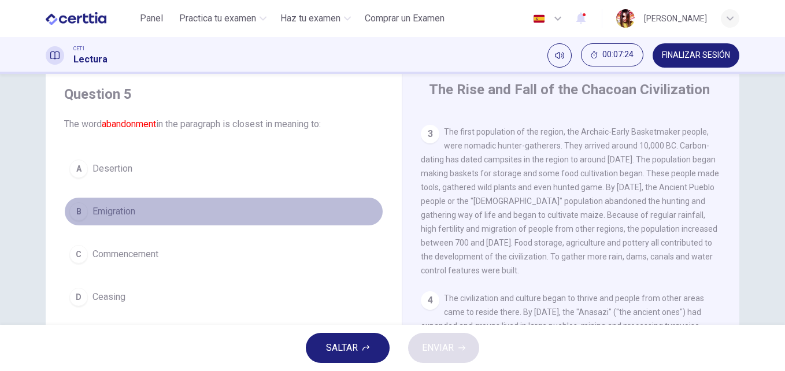
click at [131, 199] on button "B Emigration" at bounding box center [223, 211] width 319 height 29
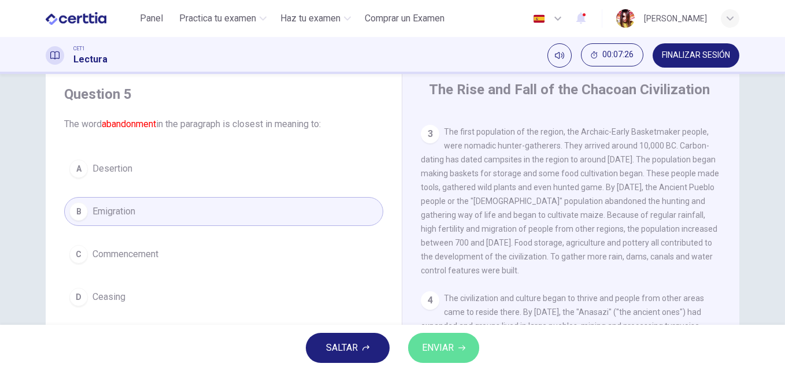
click at [447, 355] on span "ENVIAR" at bounding box center [438, 348] width 32 height 16
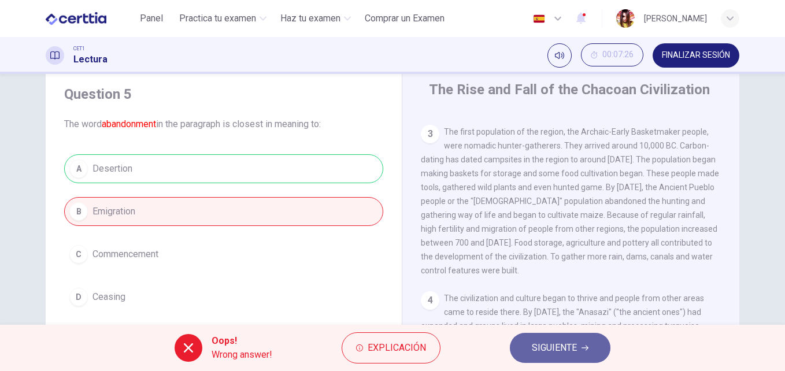
click at [536, 350] on span "SIGUIENTE" at bounding box center [554, 348] width 45 height 16
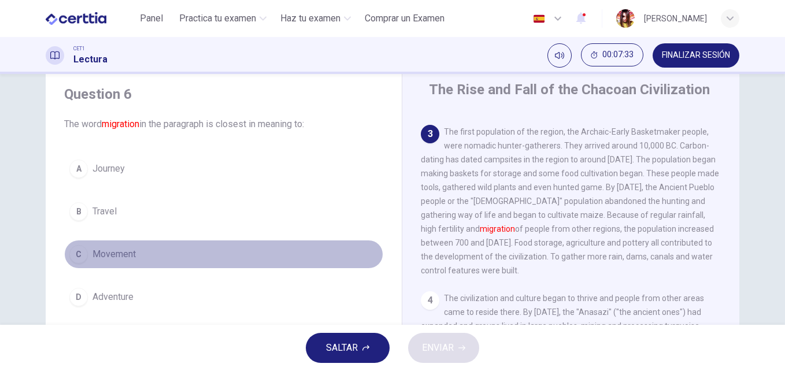
click at [184, 251] on button "C Movement" at bounding box center [223, 254] width 319 height 29
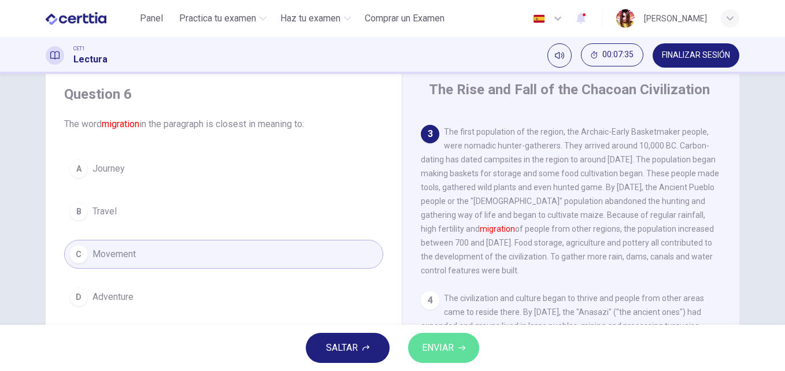
click at [447, 346] on span "ENVIAR" at bounding box center [438, 348] width 32 height 16
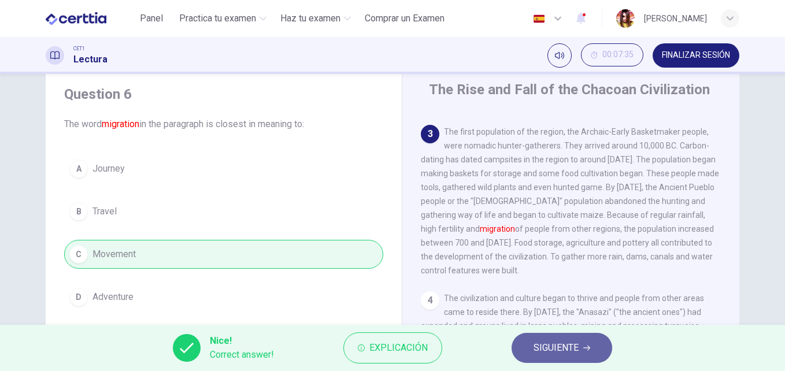
click at [536, 355] on span "SIGUIENTE" at bounding box center [555, 348] width 45 height 16
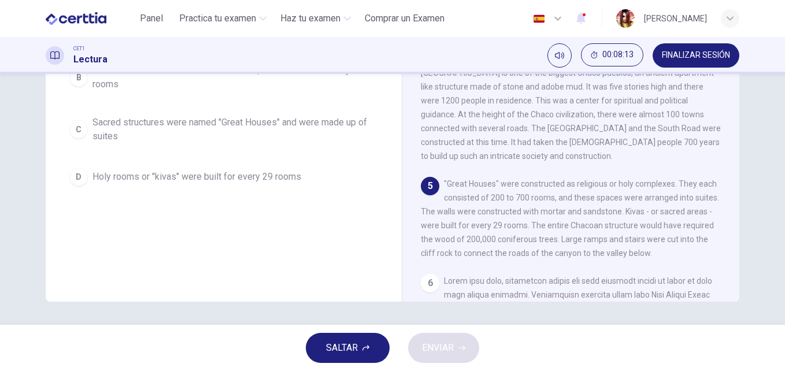
scroll to position [284, 0]
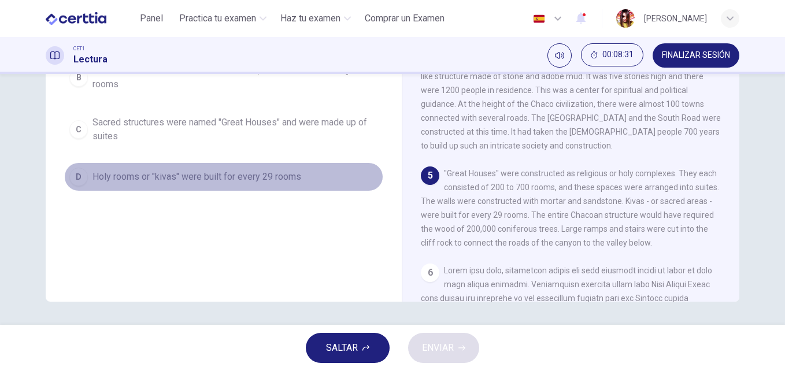
click at [266, 176] on span "Holy rooms or "kivas" were built for every 29 rooms" at bounding box center [196, 177] width 209 height 14
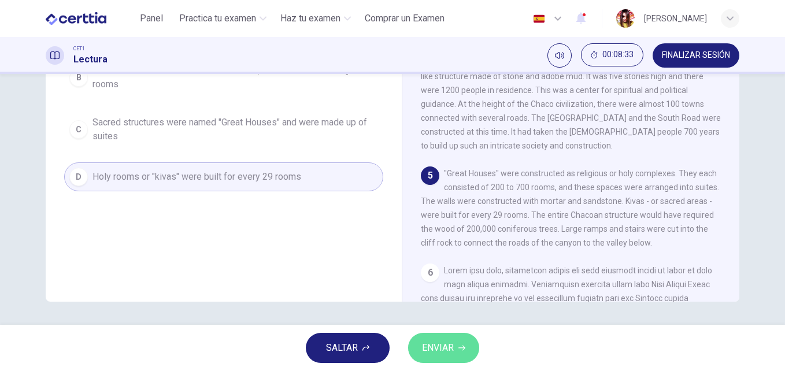
click at [456, 342] on button "ENVIAR" at bounding box center [443, 348] width 71 height 30
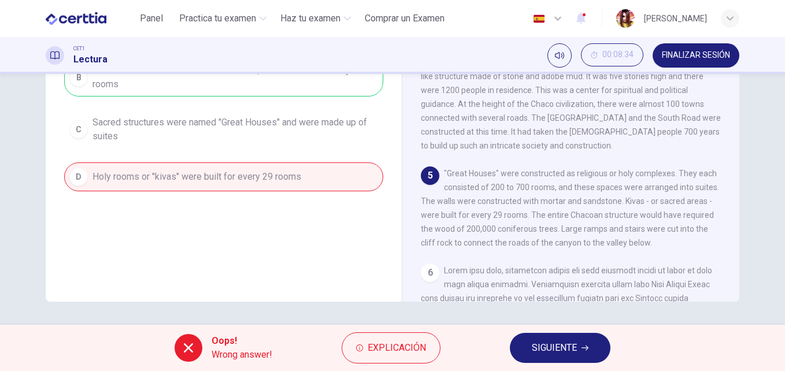
scroll to position [0, 0]
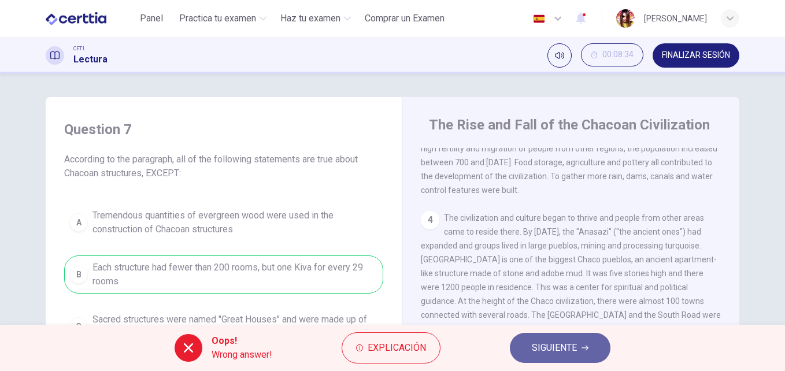
click at [569, 347] on span "SIGUIENTE" at bounding box center [554, 348] width 45 height 16
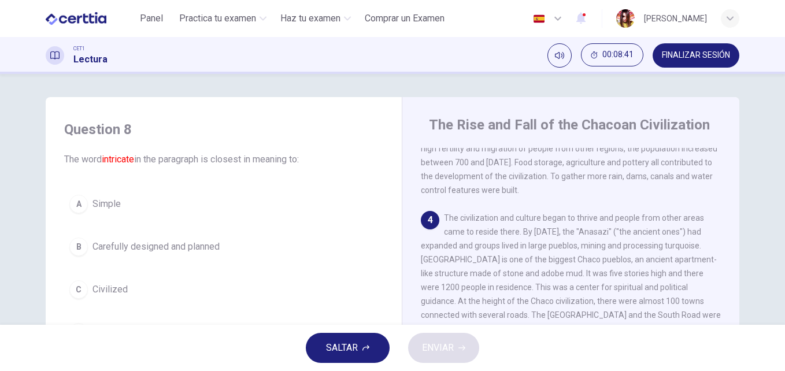
click at [775, 322] on div "Question 8 The word intricate in the paragraph is closest in meaning to: A Simp…" at bounding box center [392, 199] width 785 height 251
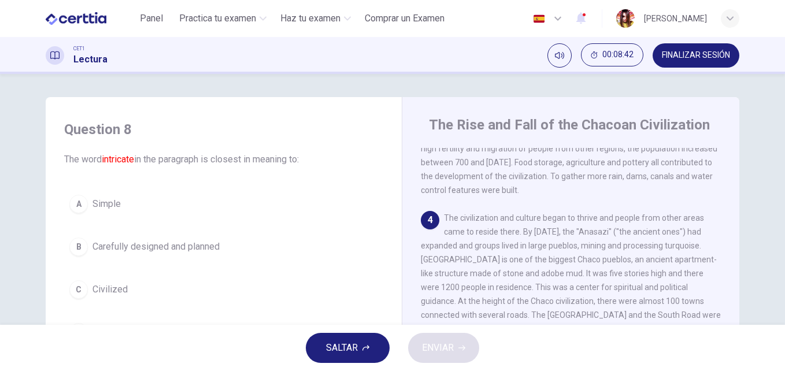
click at [775, 322] on div "Question 8 The word intricate in the paragraph is closest in meaning to: A Simp…" at bounding box center [392, 199] width 785 height 251
click at [779, 321] on div "Question 8 The word intricate in the paragraph is closest in meaning to: A Simp…" at bounding box center [392, 199] width 785 height 251
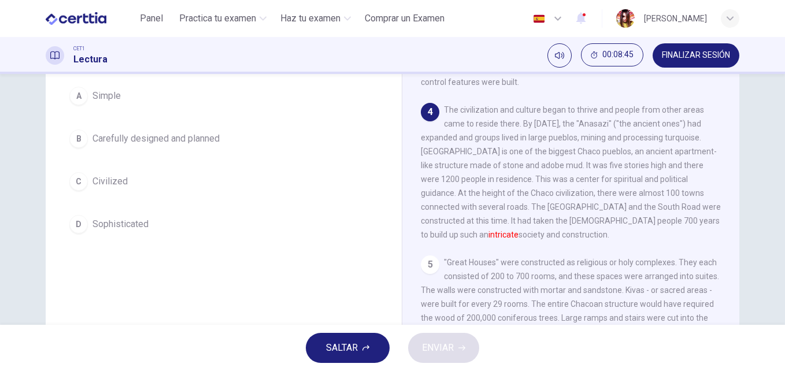
scroll to position [116, 0]
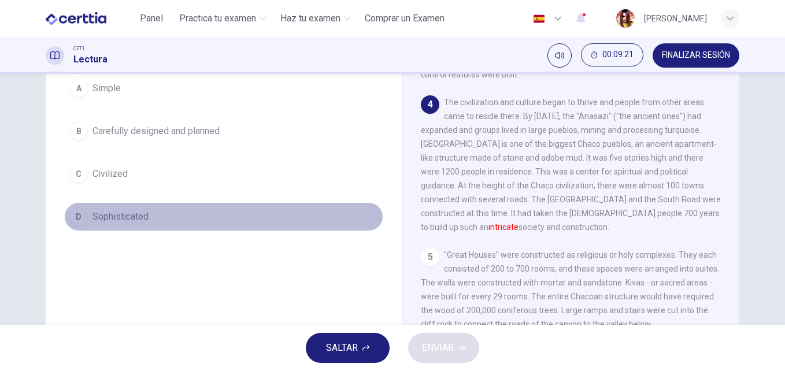
click at [143, 221] on span "Sophisticated" at bounding box center [120, 217] width 56 height 14
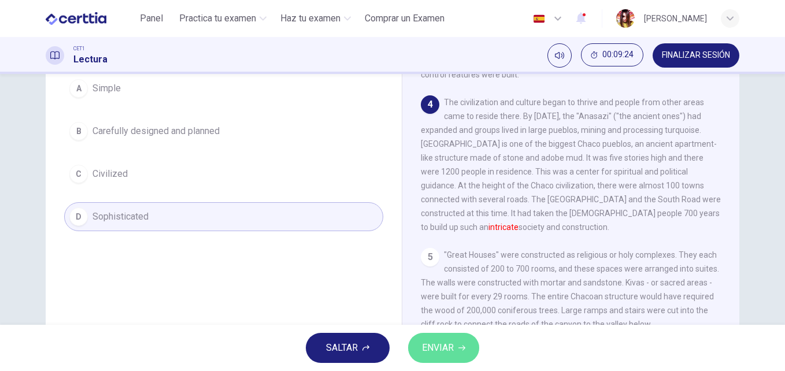
click at [458, 345] on icon "button" at bounding box center [461, 347] width 7 height 7
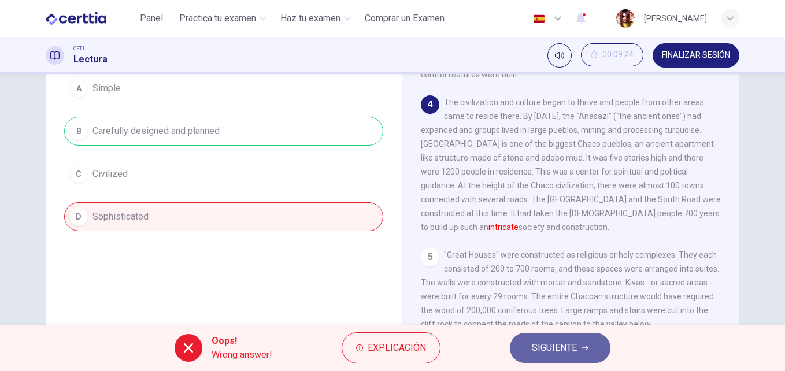
click at [556, 348] on span "SIGUIENTE" at bounding box center [554, 348] width 45 height 16
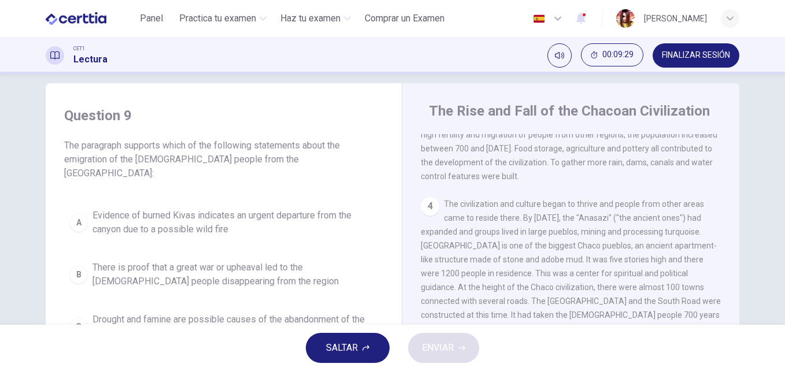
scroll to position [0, 0]
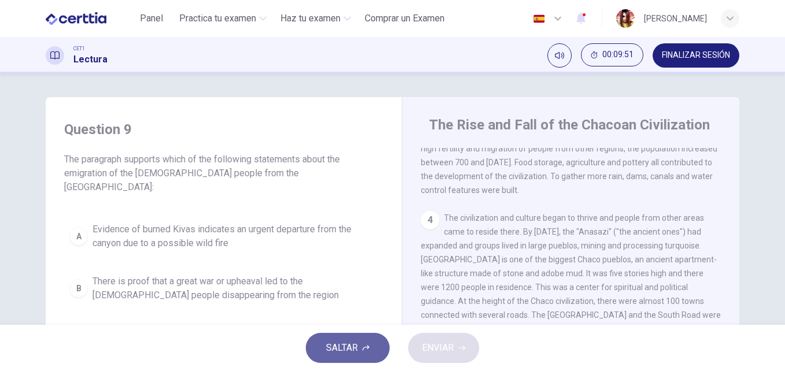
click at [366, 346] on icon "button" at bounding box center [365, 347] width 7 height 7
